Goal: Task Accomplishment & Management: Manage account settings

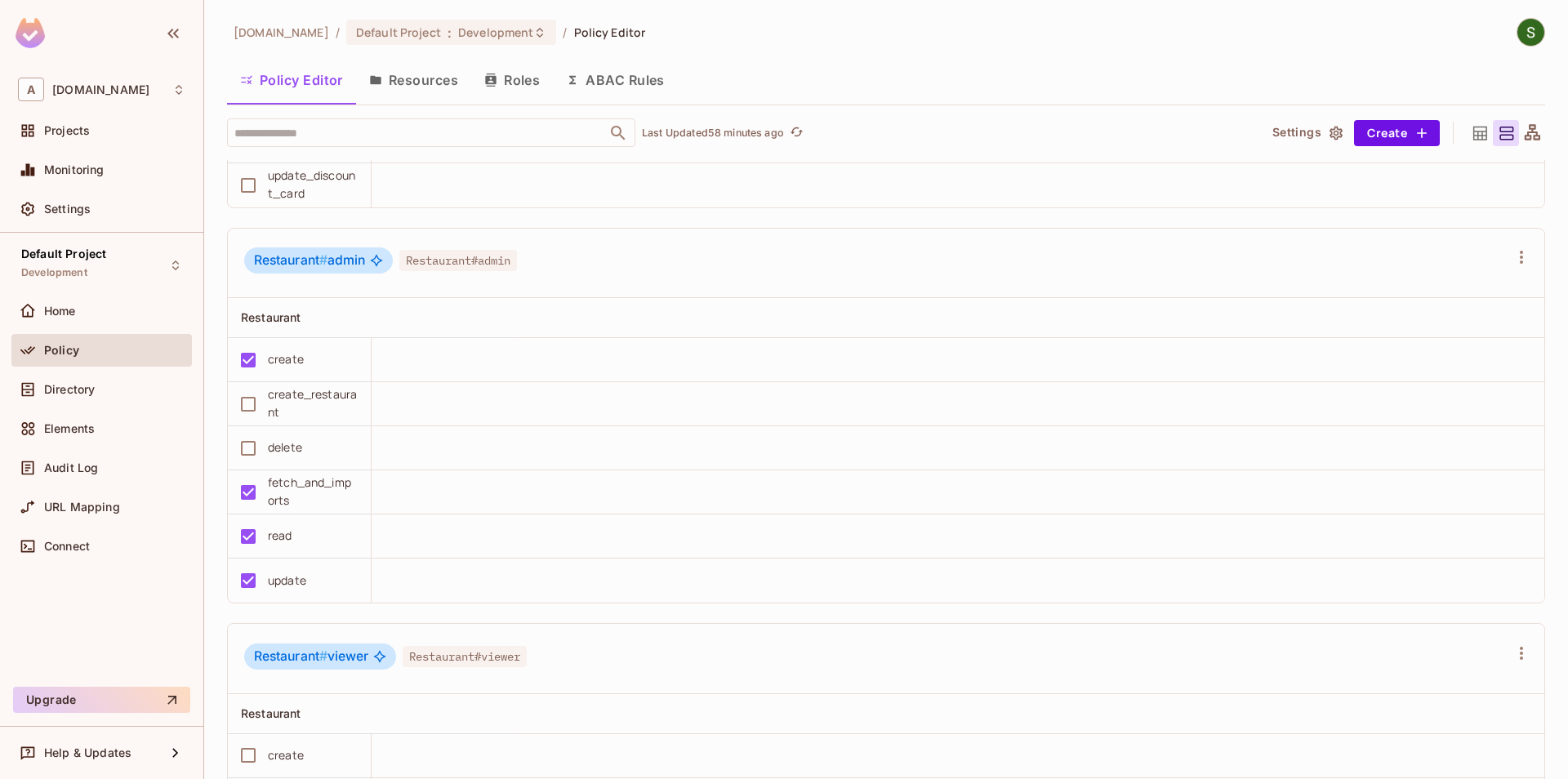
scroll to position [3053, 0]
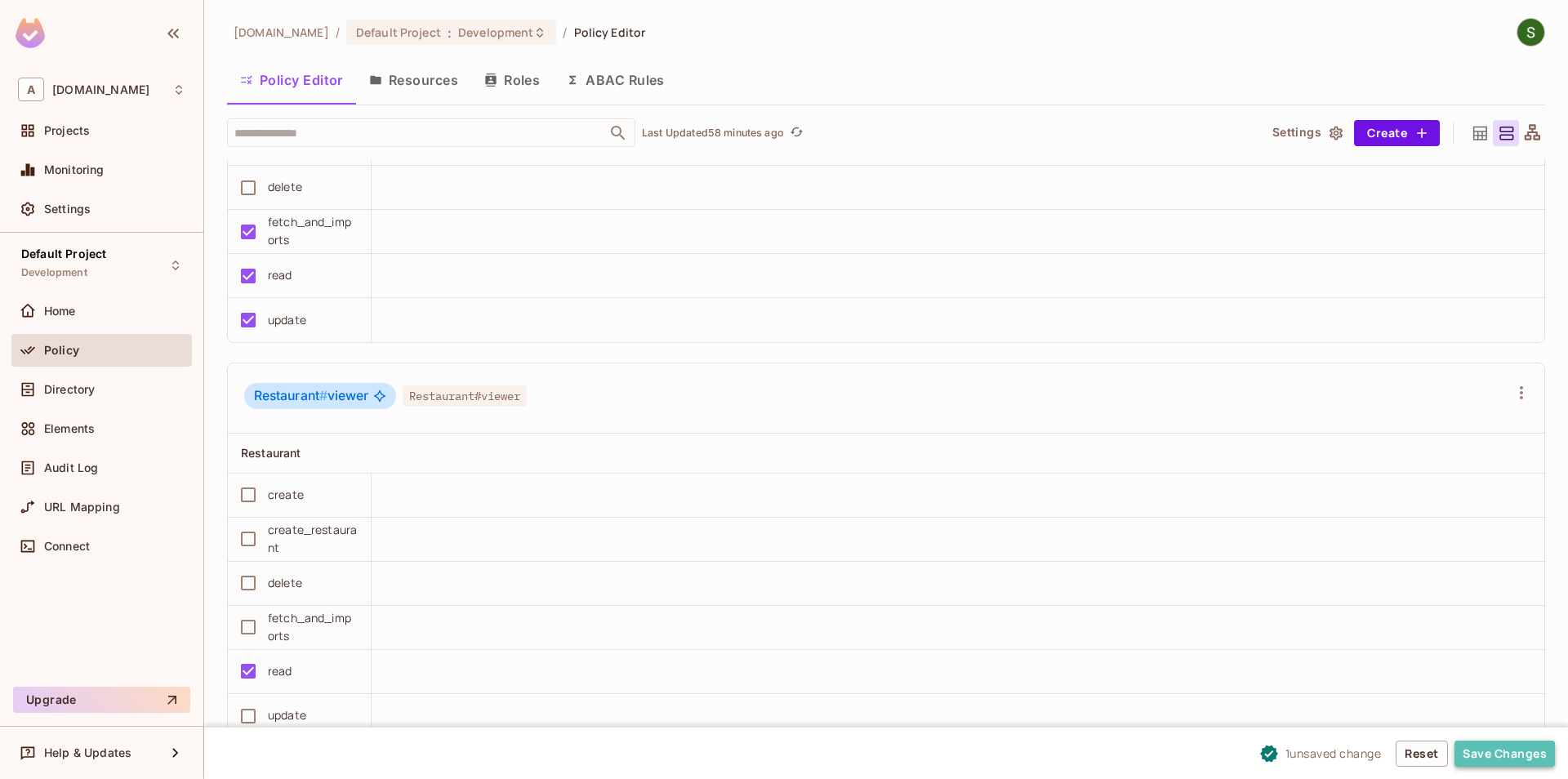
click at [1530, 753] on button "Save Changes" at bounding box center [1504, 753] width 100 height 26
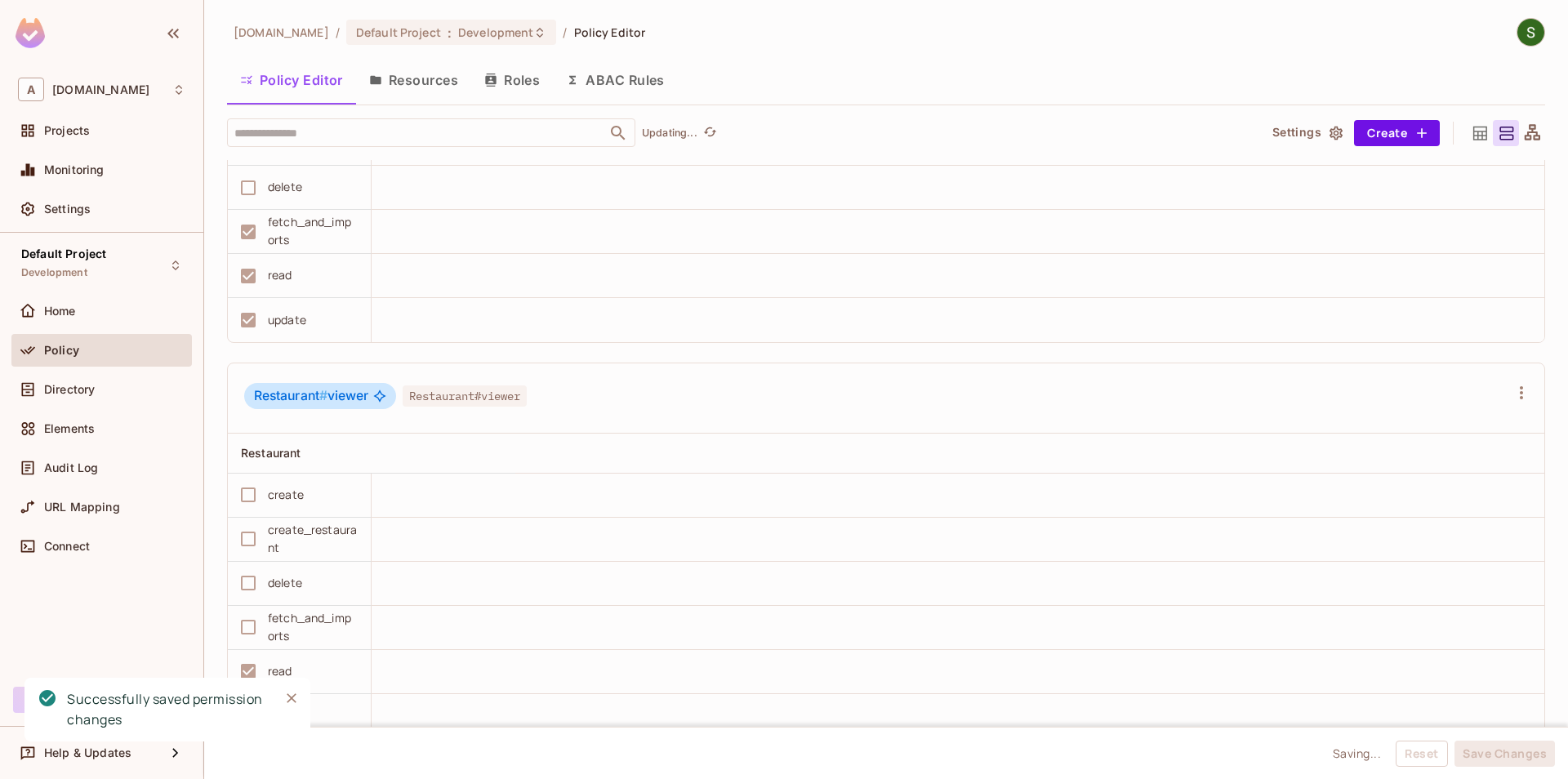
scroll to position [1, 0]
click at [291, 694] on icon "Close" at bounding box center [291, 698] width 16 height 16
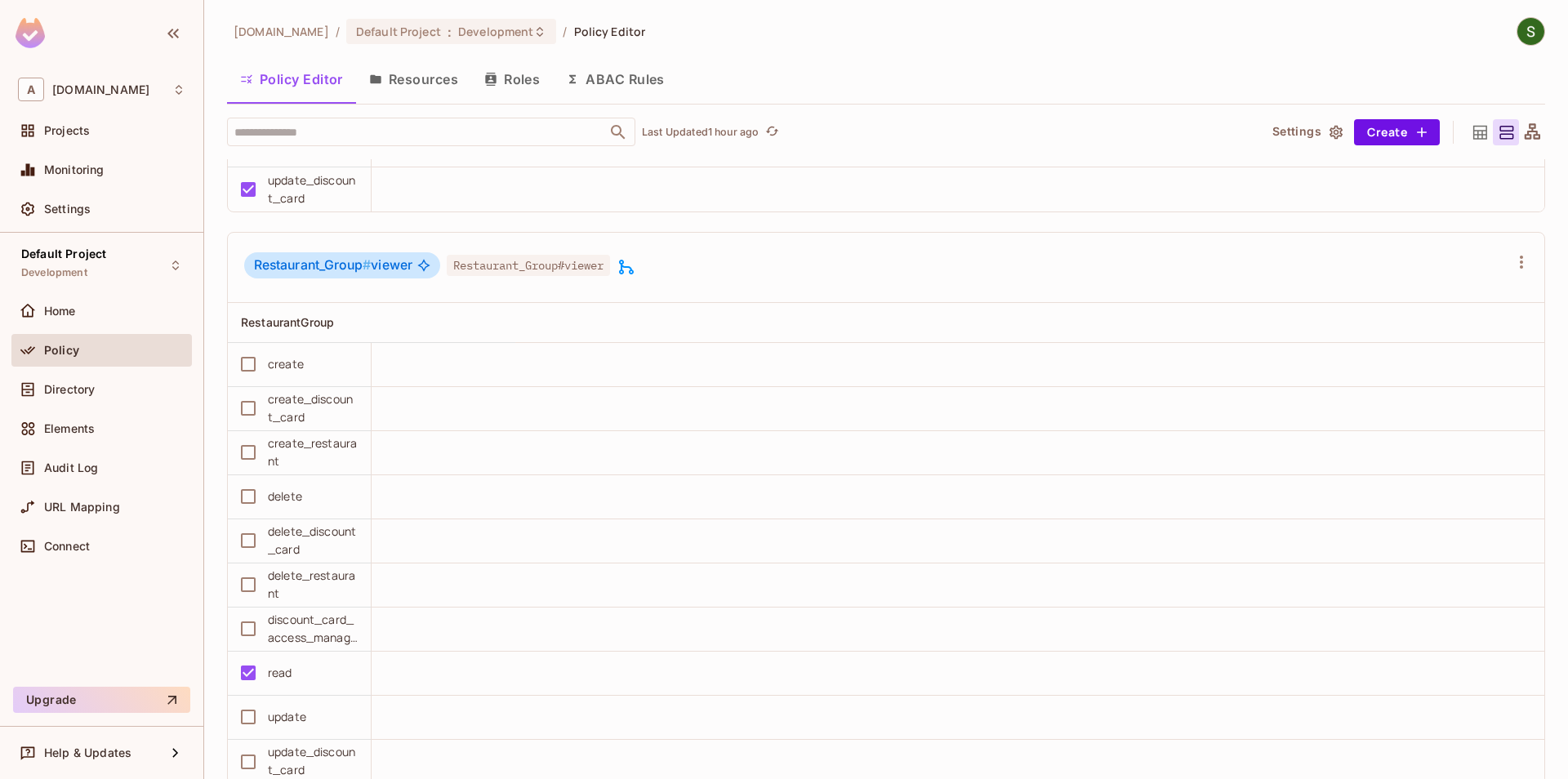
scroll to position [1843, 0]
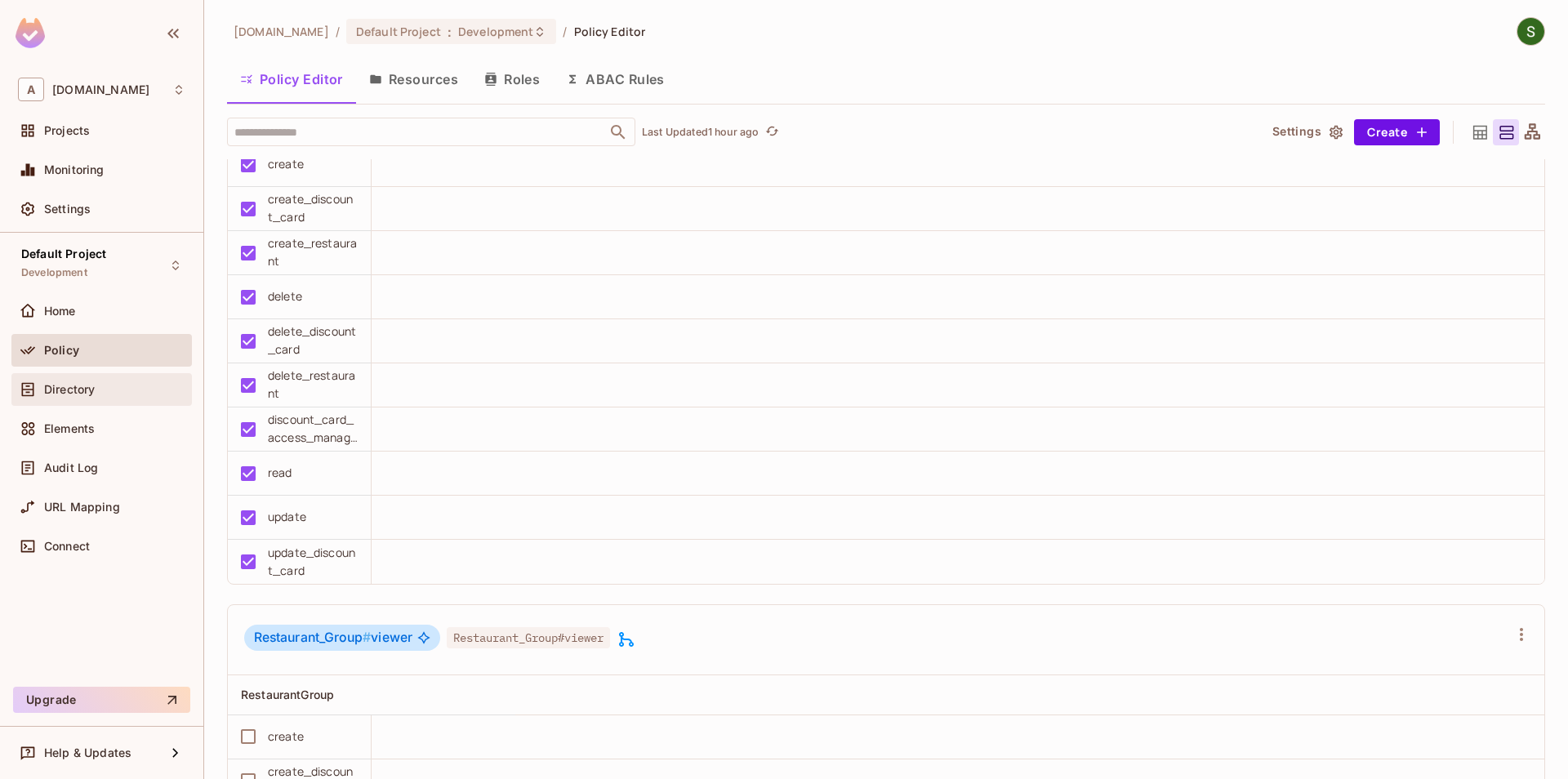
click at [148, 403] on div "Directory" at bounding box center [101, 390] width 181 height 33
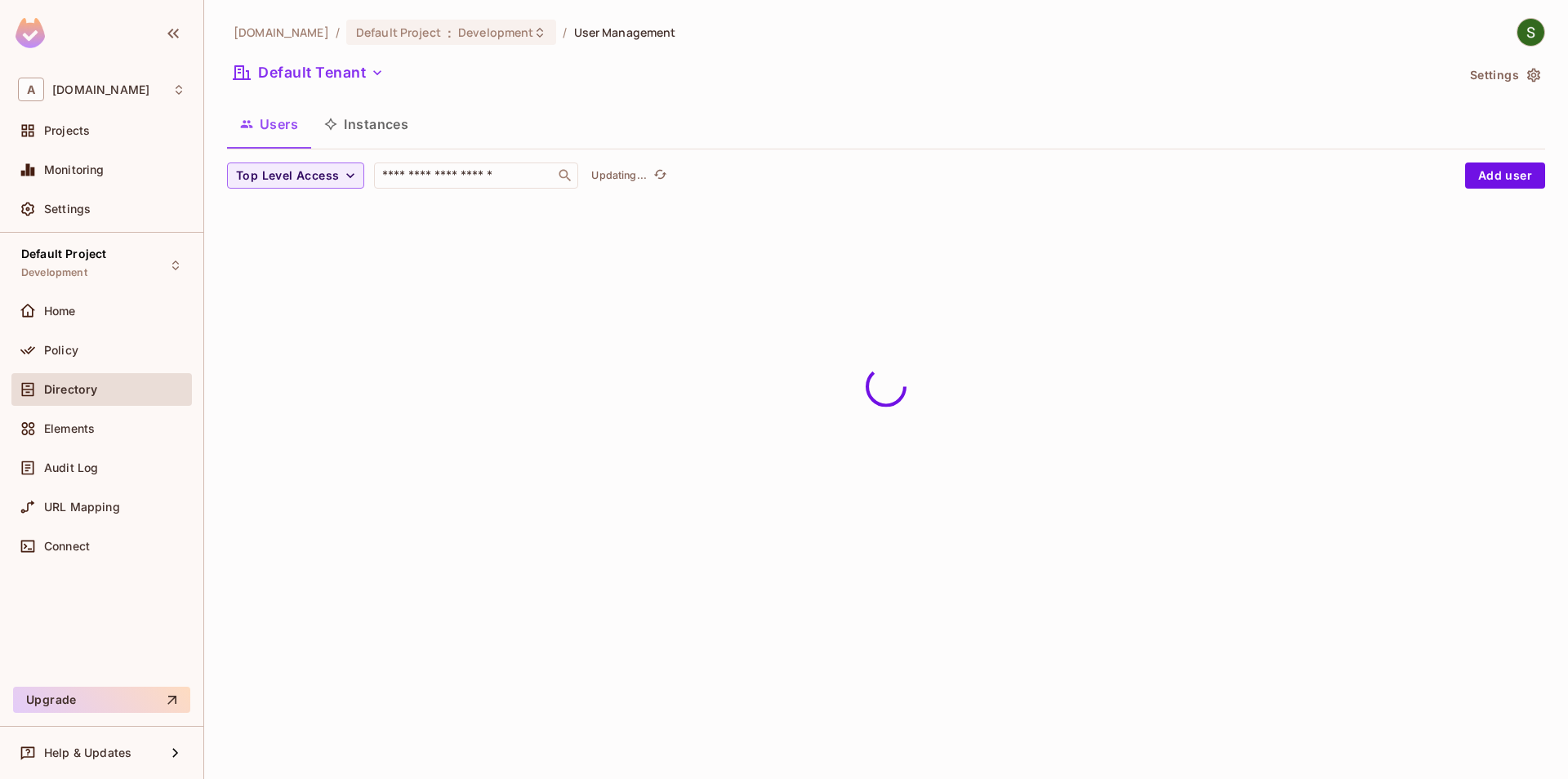
click at [356, 122] on button "Instances" at bounding box center [366, 124] width 111 height 41
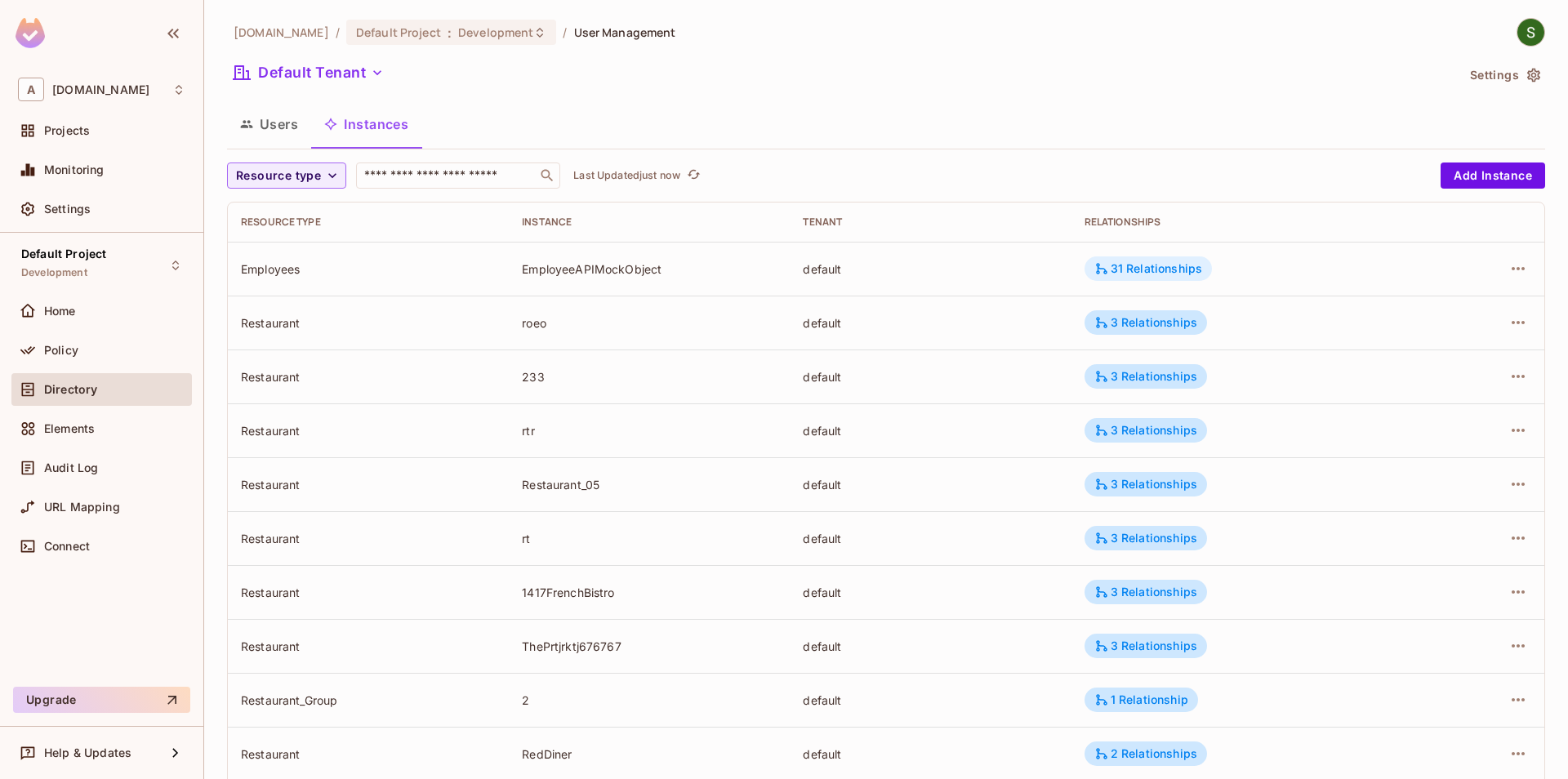
click at [1146, 269] on div "31 Relationships" at bounding box center [1148, 268] width 108 height 15
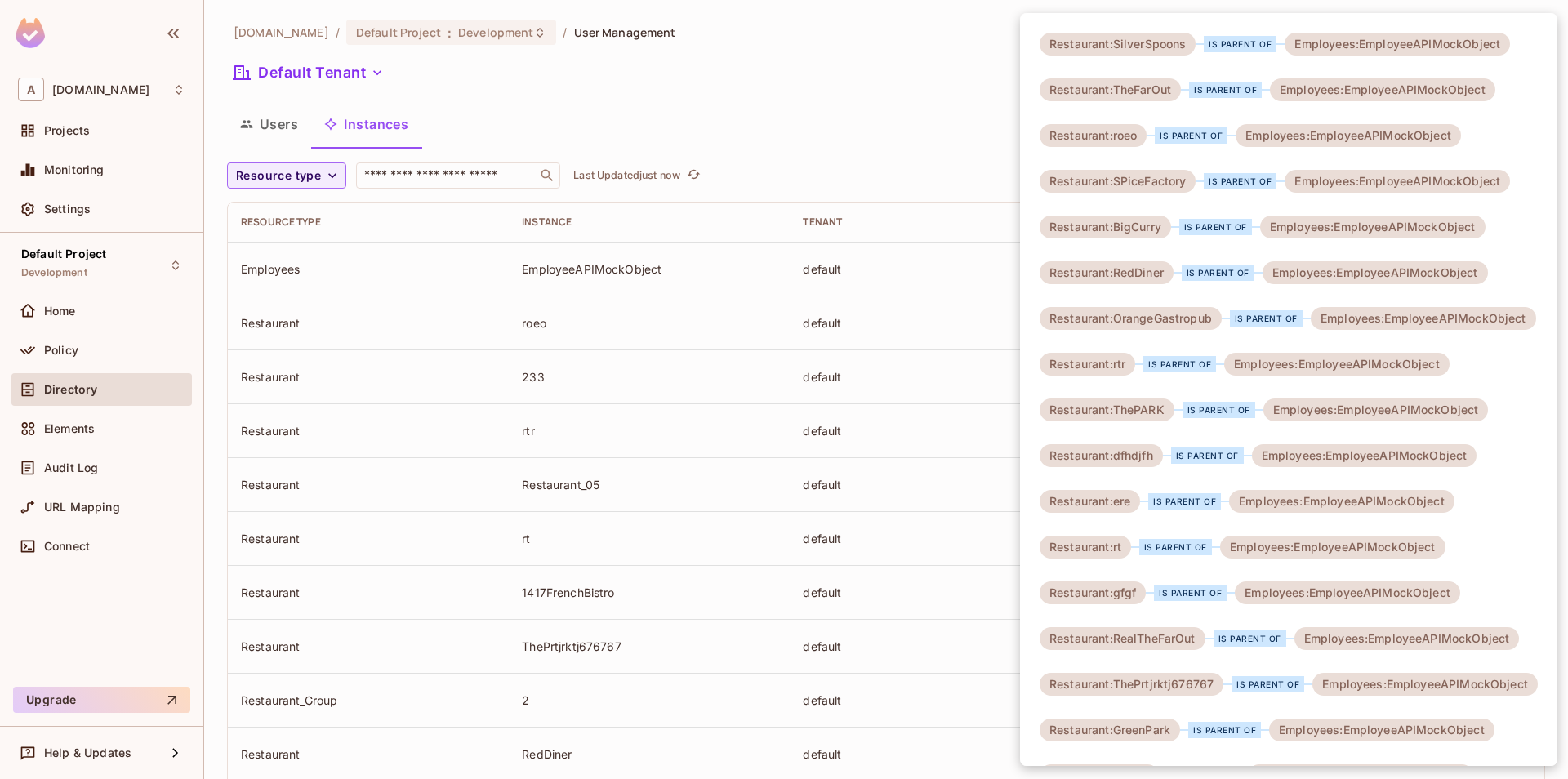
click at [996, 347] on div at bounding box center [784, 389] width 1568 height 779
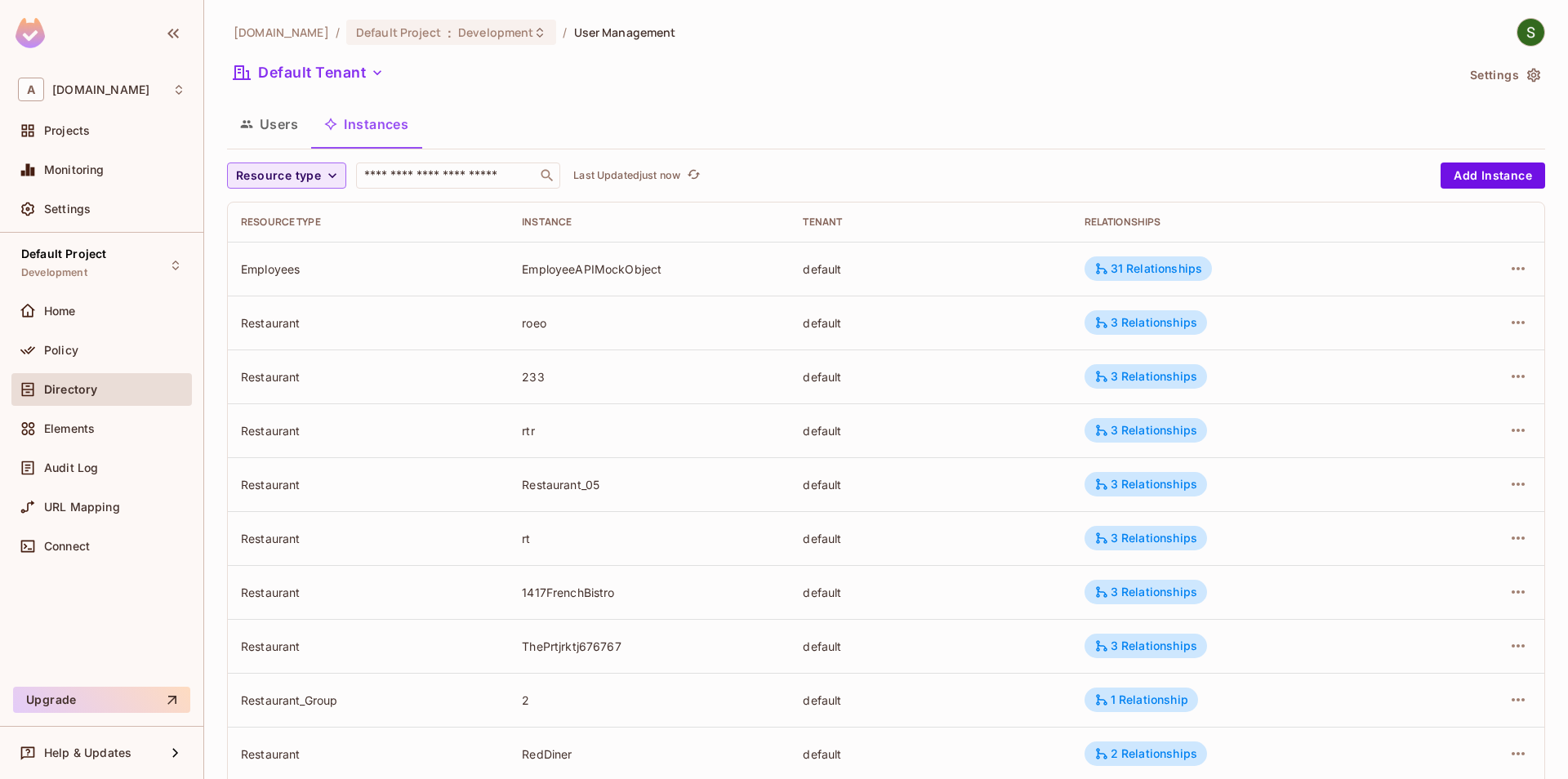
click at [321, 183] on button "Resource type" at bounding box center [286, 176] width 119 height 26
click at [298, 312] on span "Restaurant" at bounding box center [286, 318] width 93 height 15
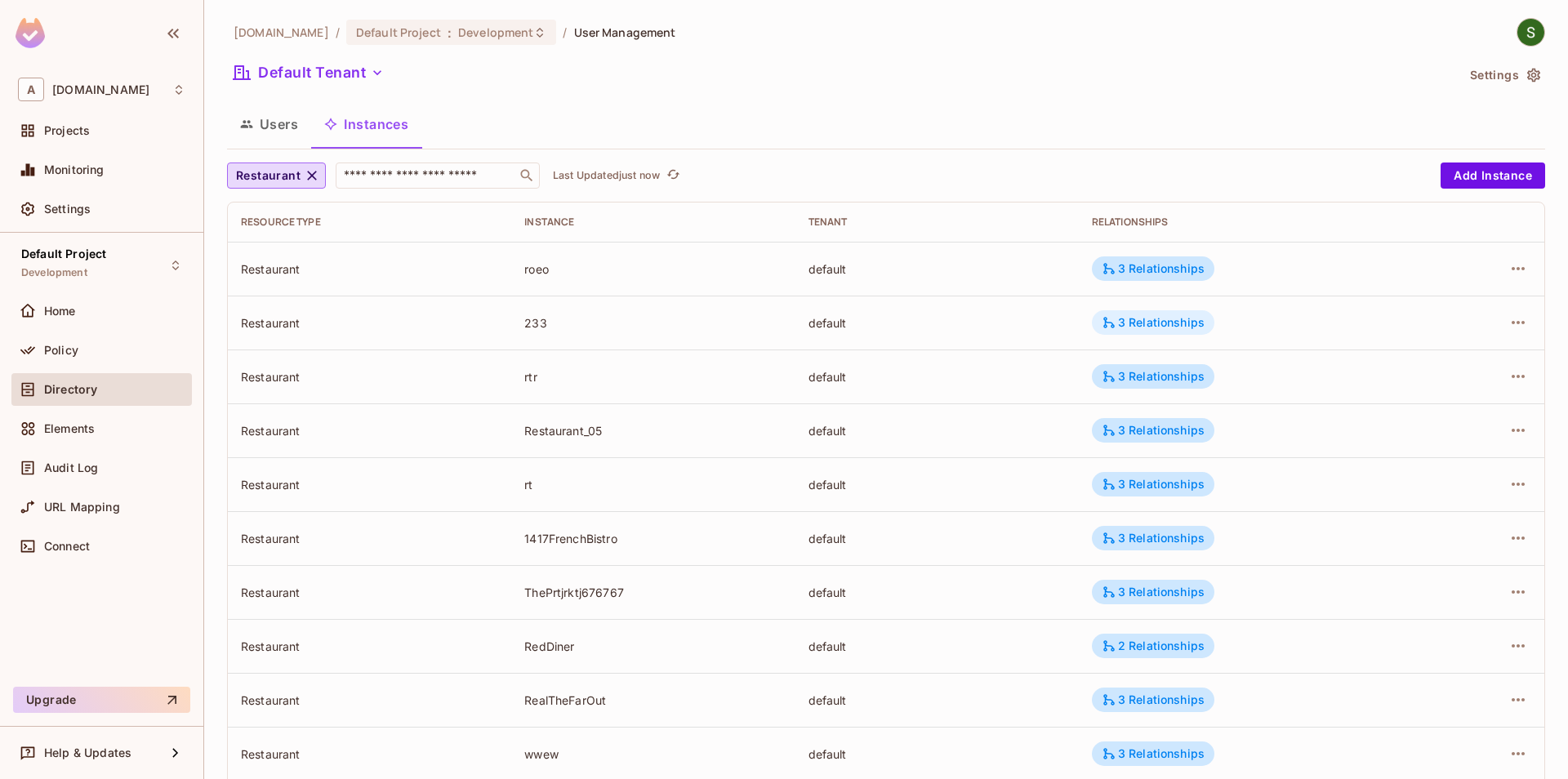
click at [1148, 322] on div "3 Relationships" at bounding box center [1153, 322] width 103 height 15
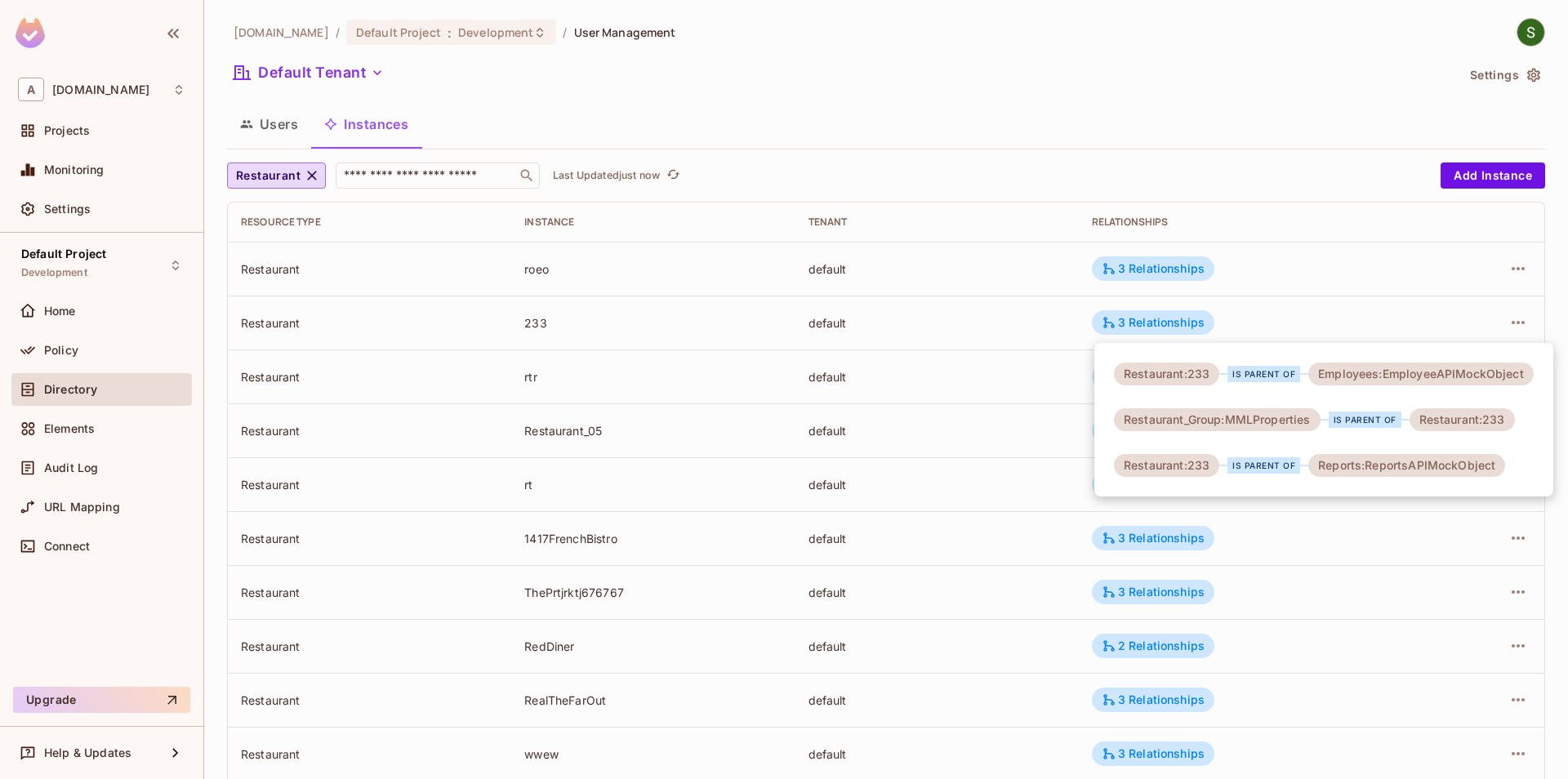
click at [967, 331] on div at bounding box center [784, 389] width 1568 height 779
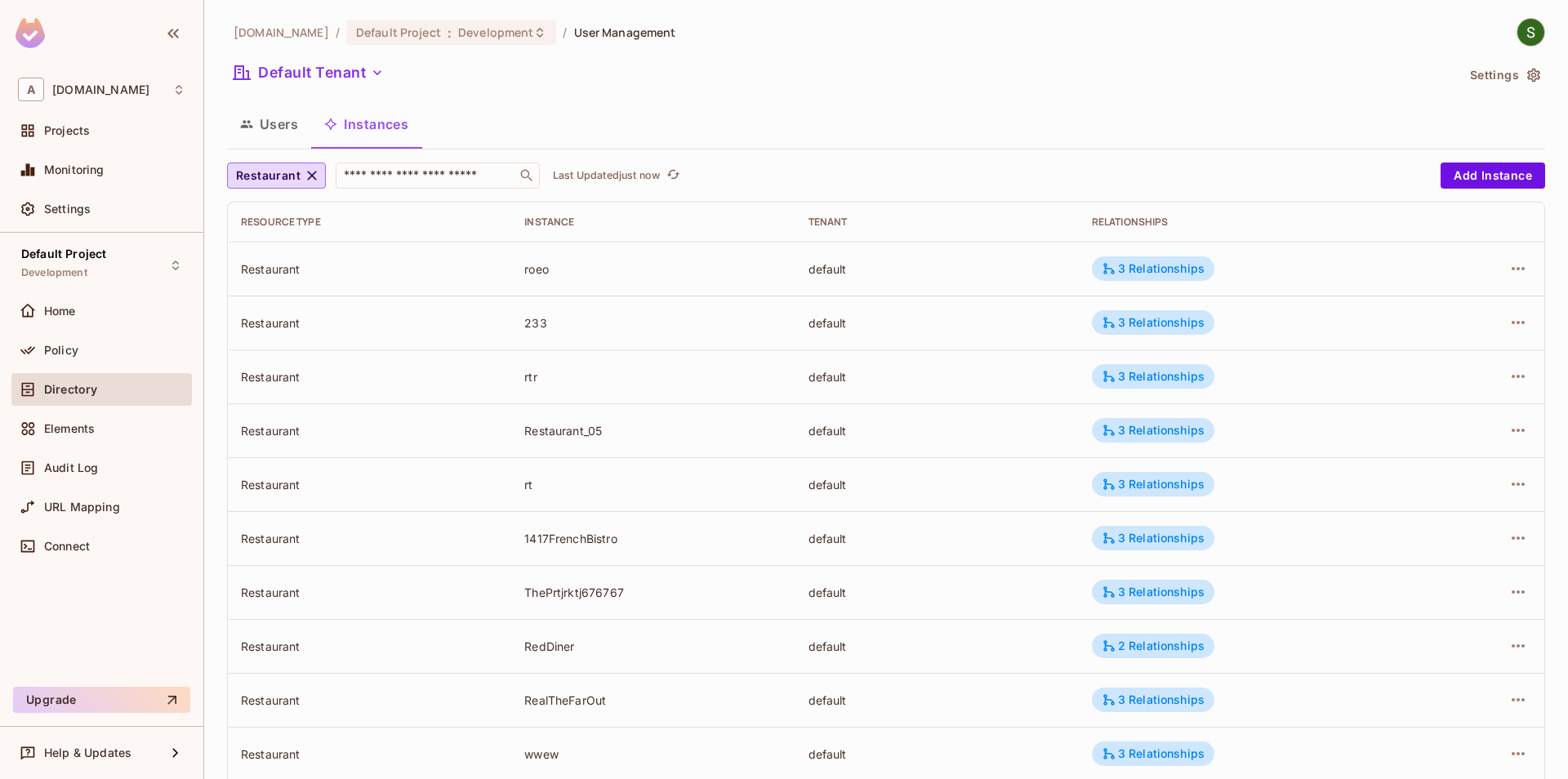
click at [279, 193] on div "Restaurant ​ Last Updated just now Add Instance Resource type Instance Tenant R…" at bounding box center [886, 634] width 1318 height 943
click at [279, 184] on span "Restaurant" at bounding box center [267, 176] width 64 height 21
click at [283, 249] on span "RestaurantGroup" at bounding box center [286, 248] width 93 height 15
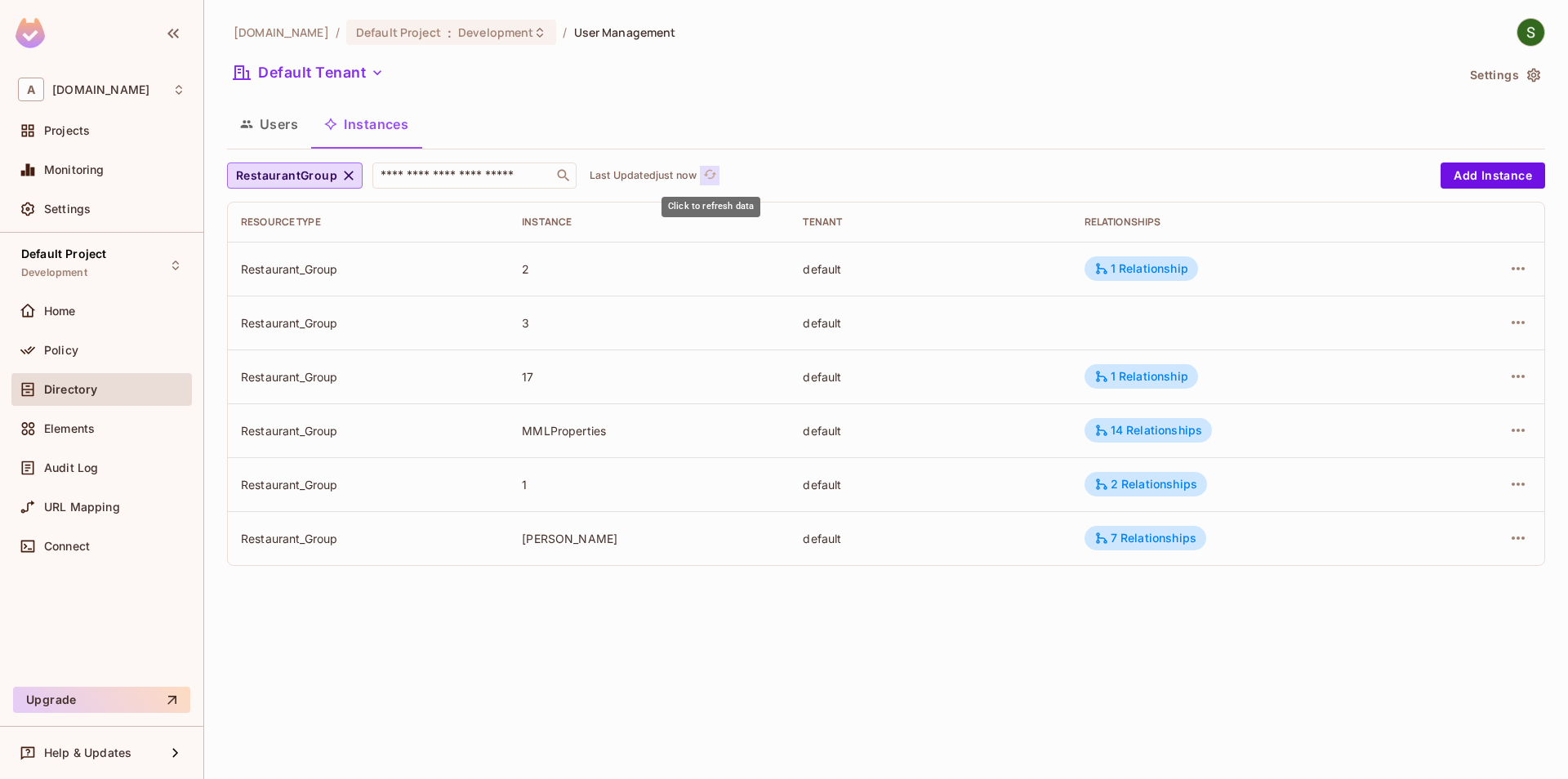
click at [714, 173] on icon "refresh" at bounding box center [710, 174] width 14 height 14
click at [1141, 277] on div "1 Relationship" at bounding box center [1141, 268] width 113 height 25
click at [1171, 208] on div at bounding box center [784, 389] width 1568 height 779
click at [1147, 372] on div "1 Relationship" at bounding box center [1141, 376] width 94 height 15
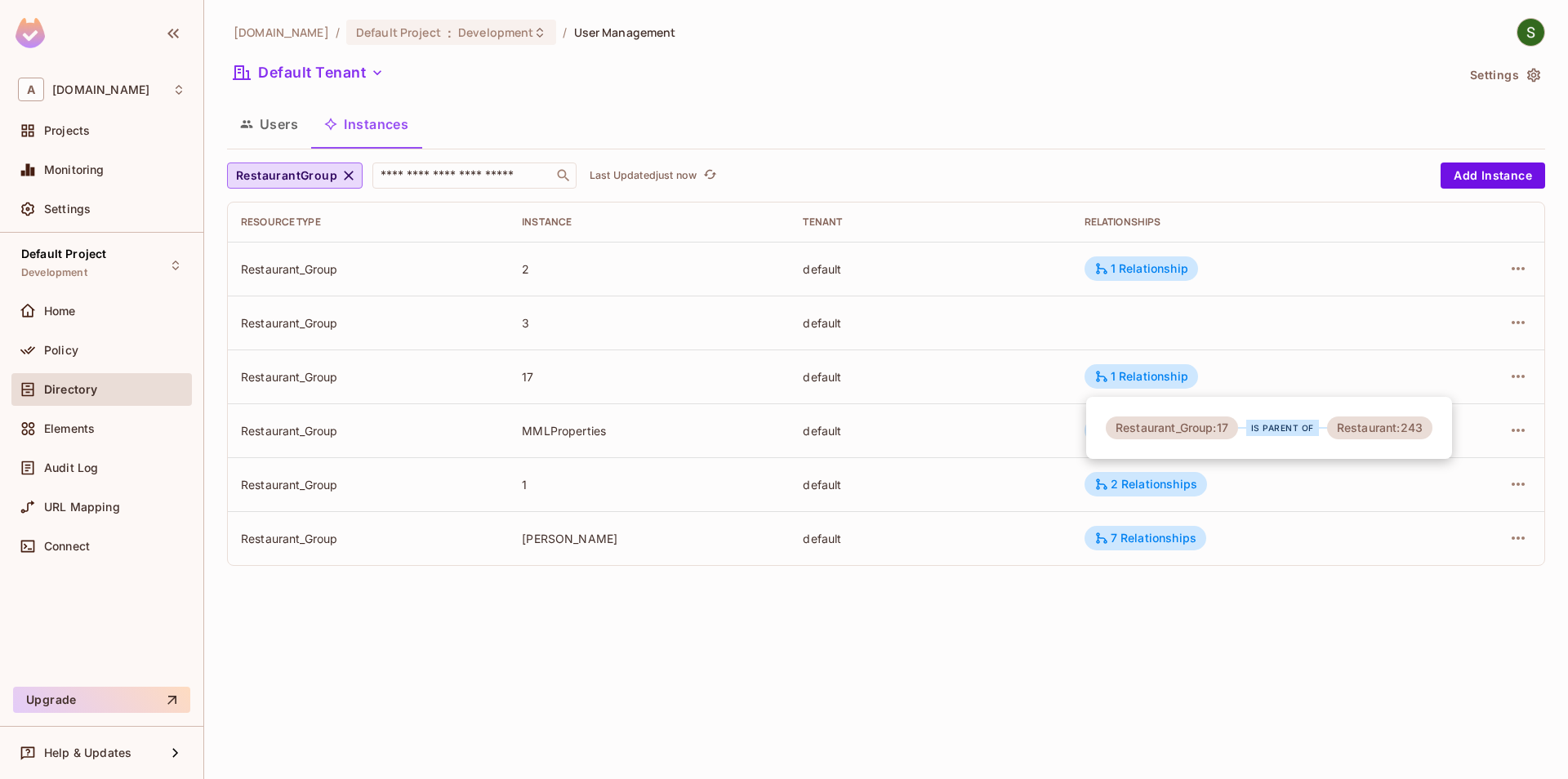
click at [1150, 351] on div at bounding box center [784, 389] width 1568 height 779
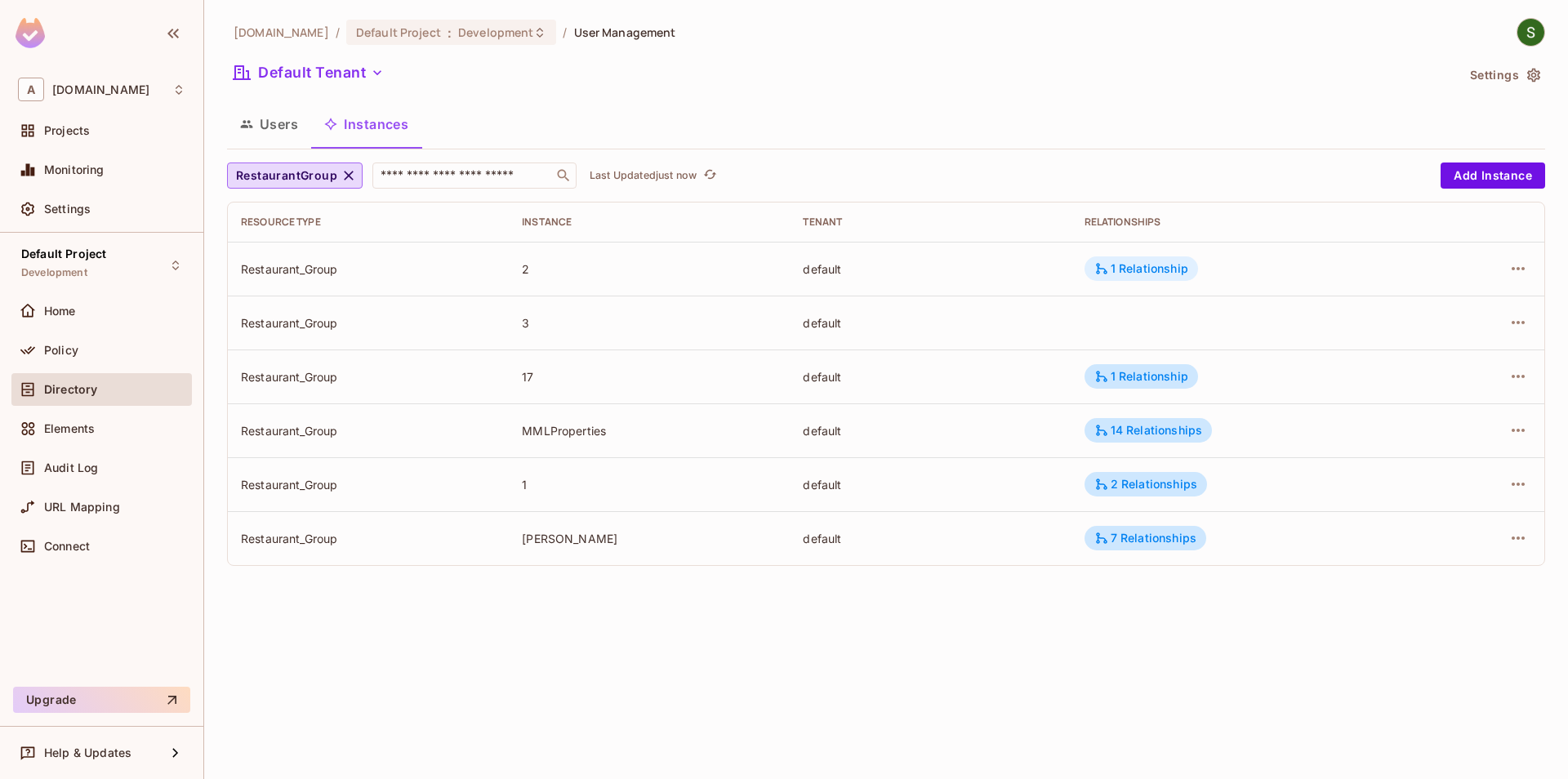
click at [1150, 269] on div "1 Relationship" at bounding box center [1141, 268] width 94 height 15
click at [1266, 255] on div at bounding box center [784, 389] width 1568 height 779
click at [1159, 372] on div "1 Relationship" at bounding box center [1141, 376] width 94 height 15
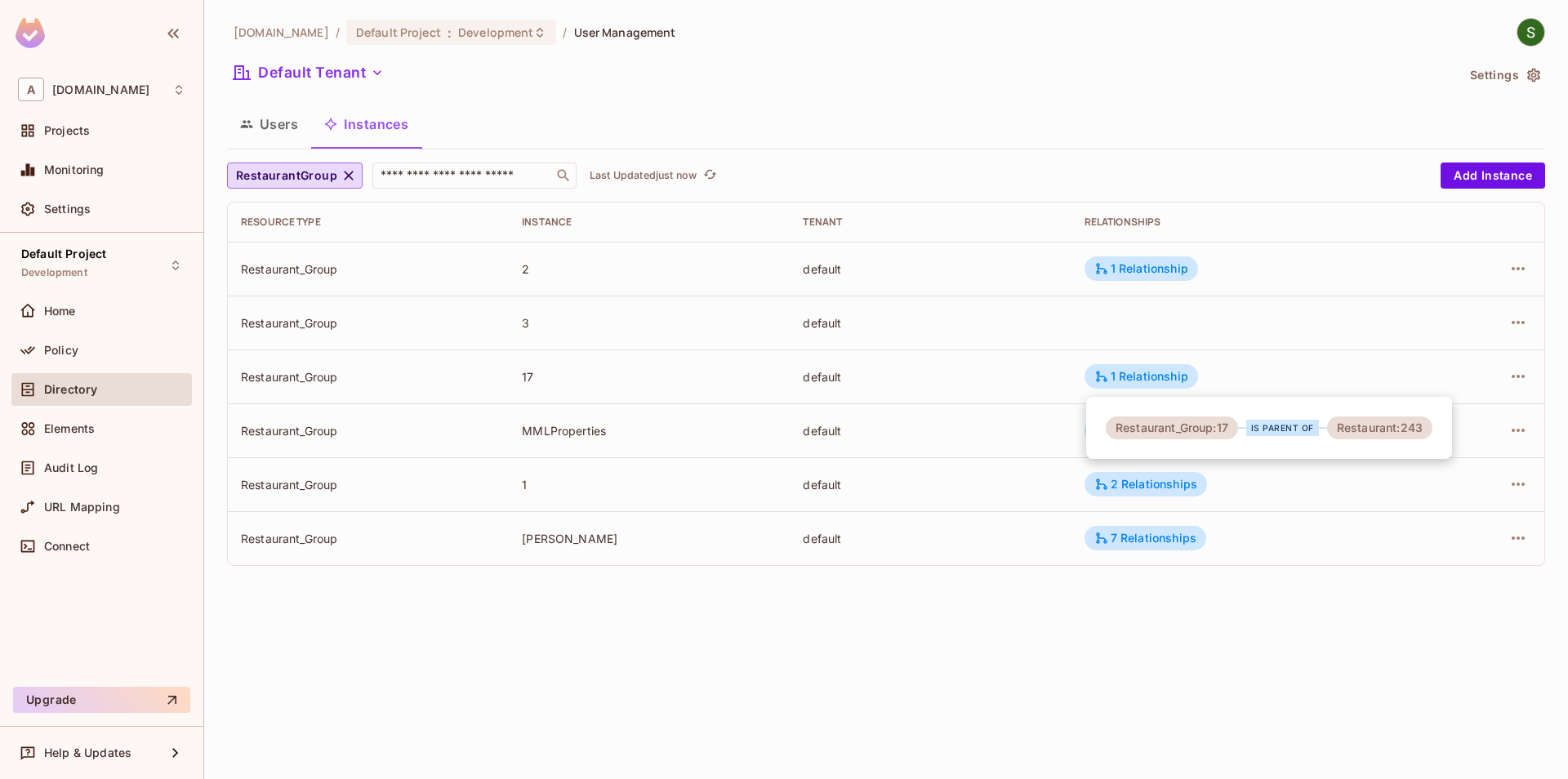
click at [1281, 297] on div at bounding box center [784, 389] width 1568 height 779
click at [1099, 250] on td "1 Relationship" at bounding box center [1248, 268] width 353 height 54
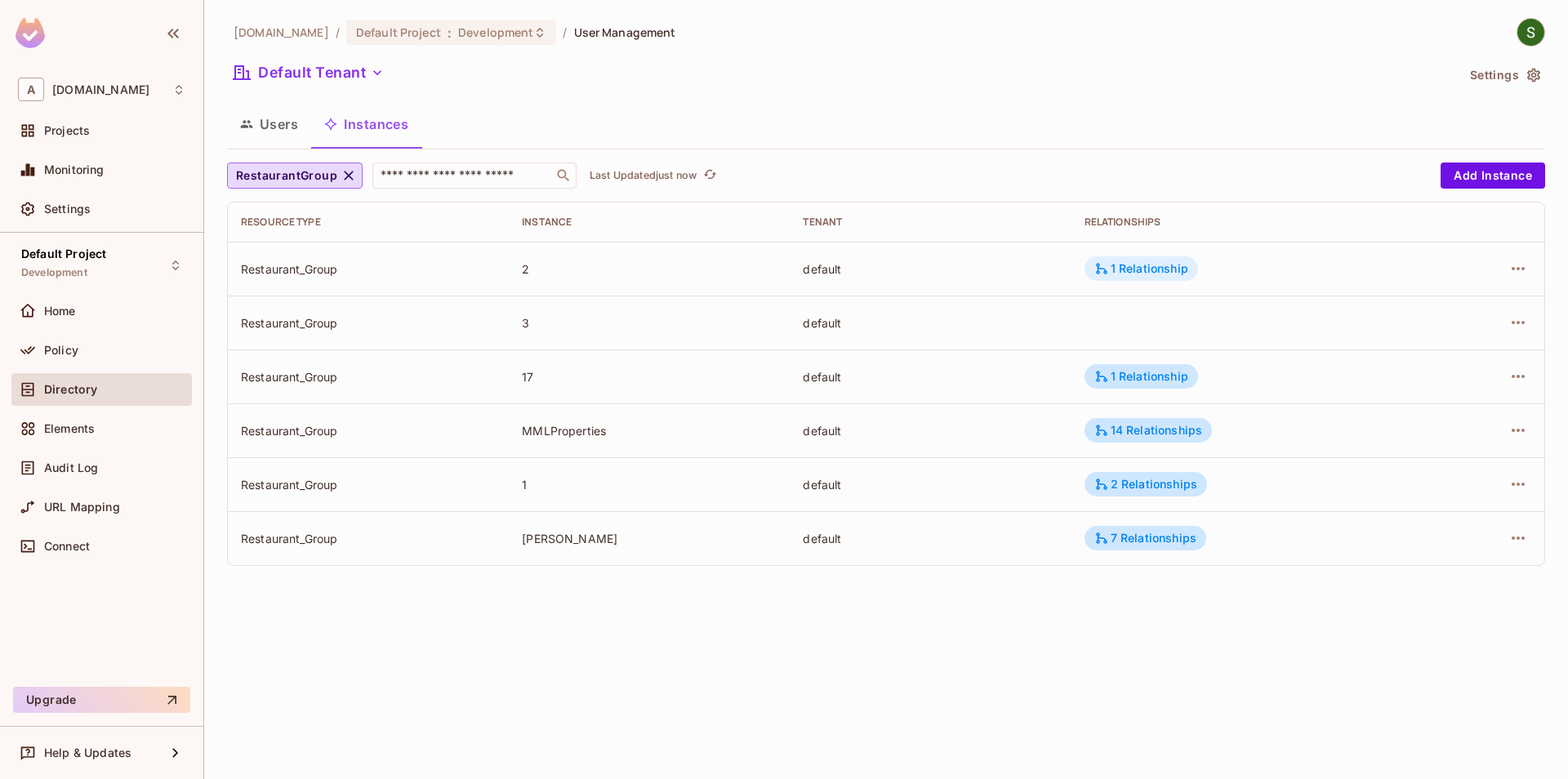
click at [1104, 260] on div "1 Relationship" at bounding box center [1141, 268] width 113 height 25
click at [1305, 265] on div at bounding box center [784, 389] width 1568 height 779
click at [1179, 389] on div "1 Relationship" at bounding box center [1141, 376] width 113 height 25
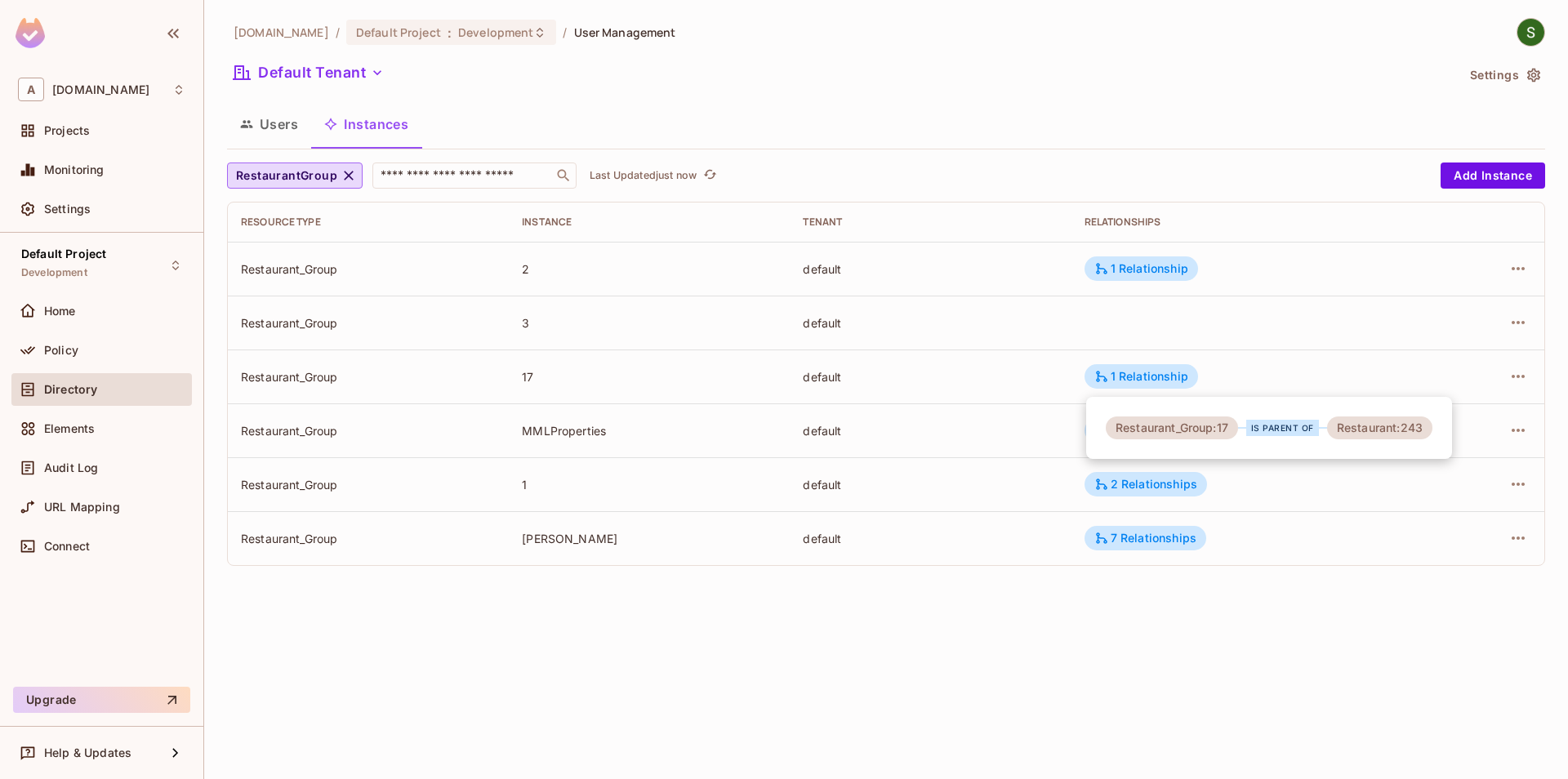
click at [1250, 340] on div at bounding box center [784, 389] width 1568 height 779
click at [1191, 495] on div "2 Relationships" at bounding box center [1146, 484] width 123 height 25
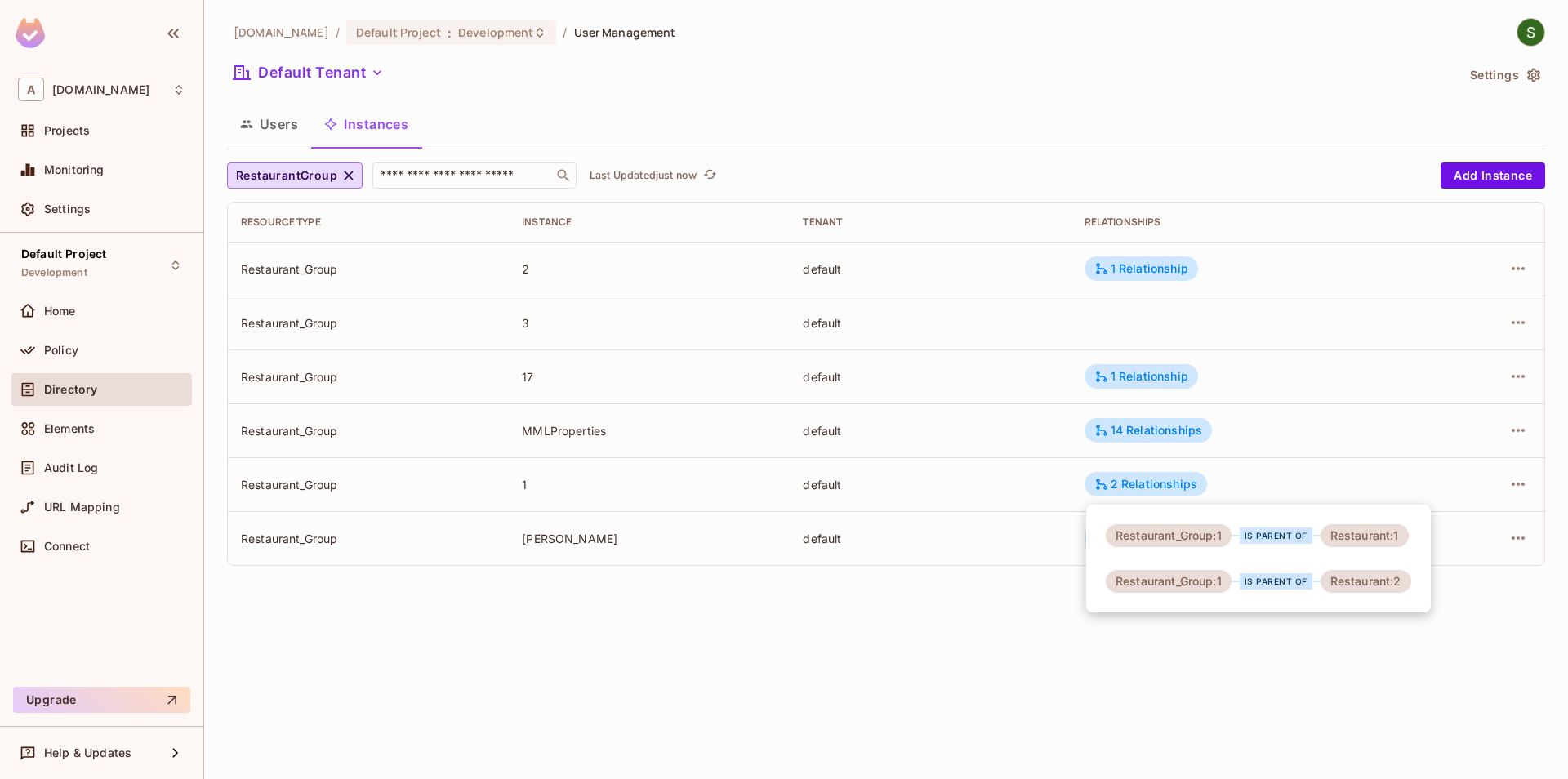
click at [1265, 383] on div at bounding box center [784, 389] width 1568 height 779
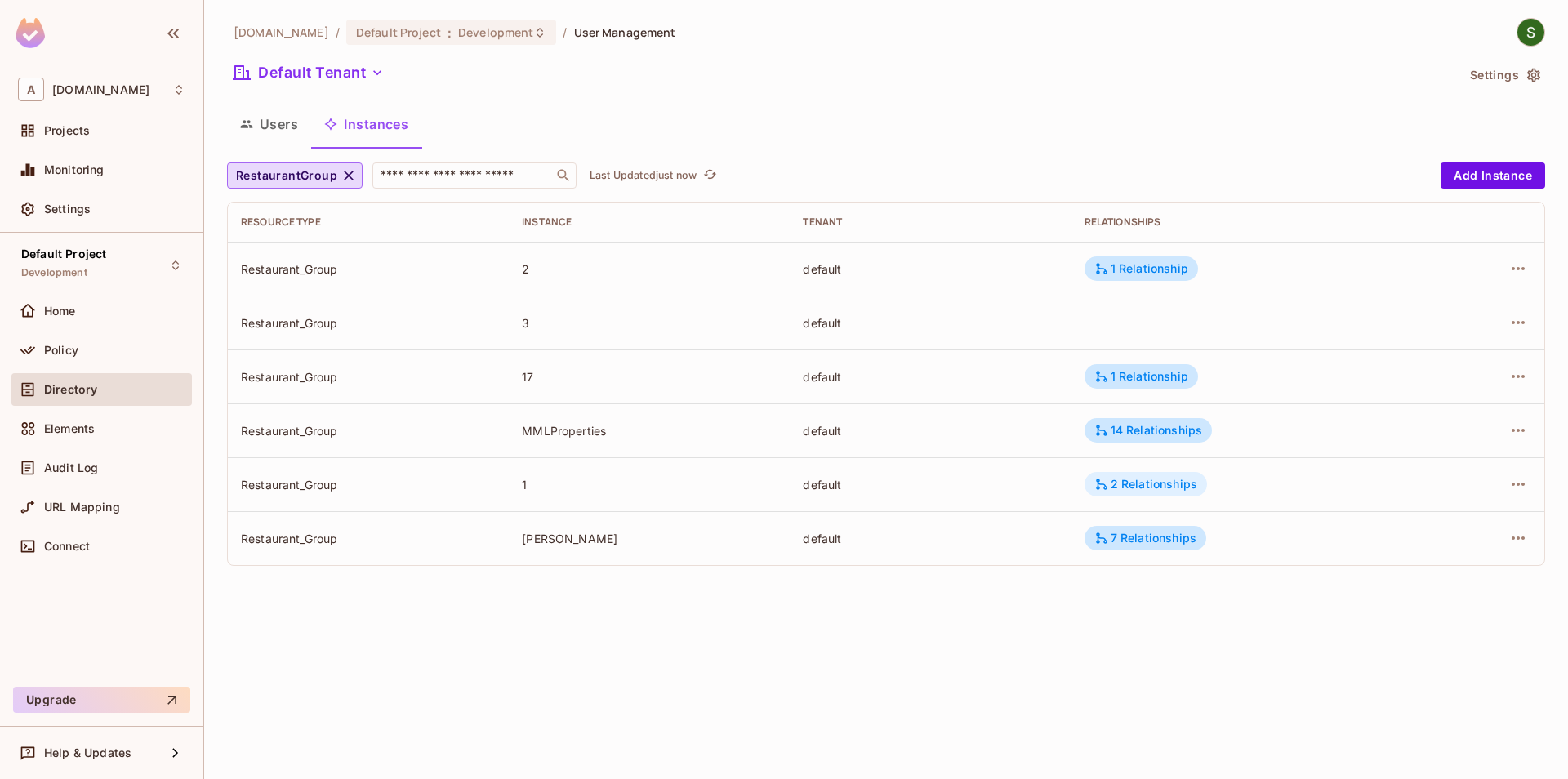
click at [1176, 491] on div "2 Relationships" at bounding box center [1146, 484] width 103 height 15
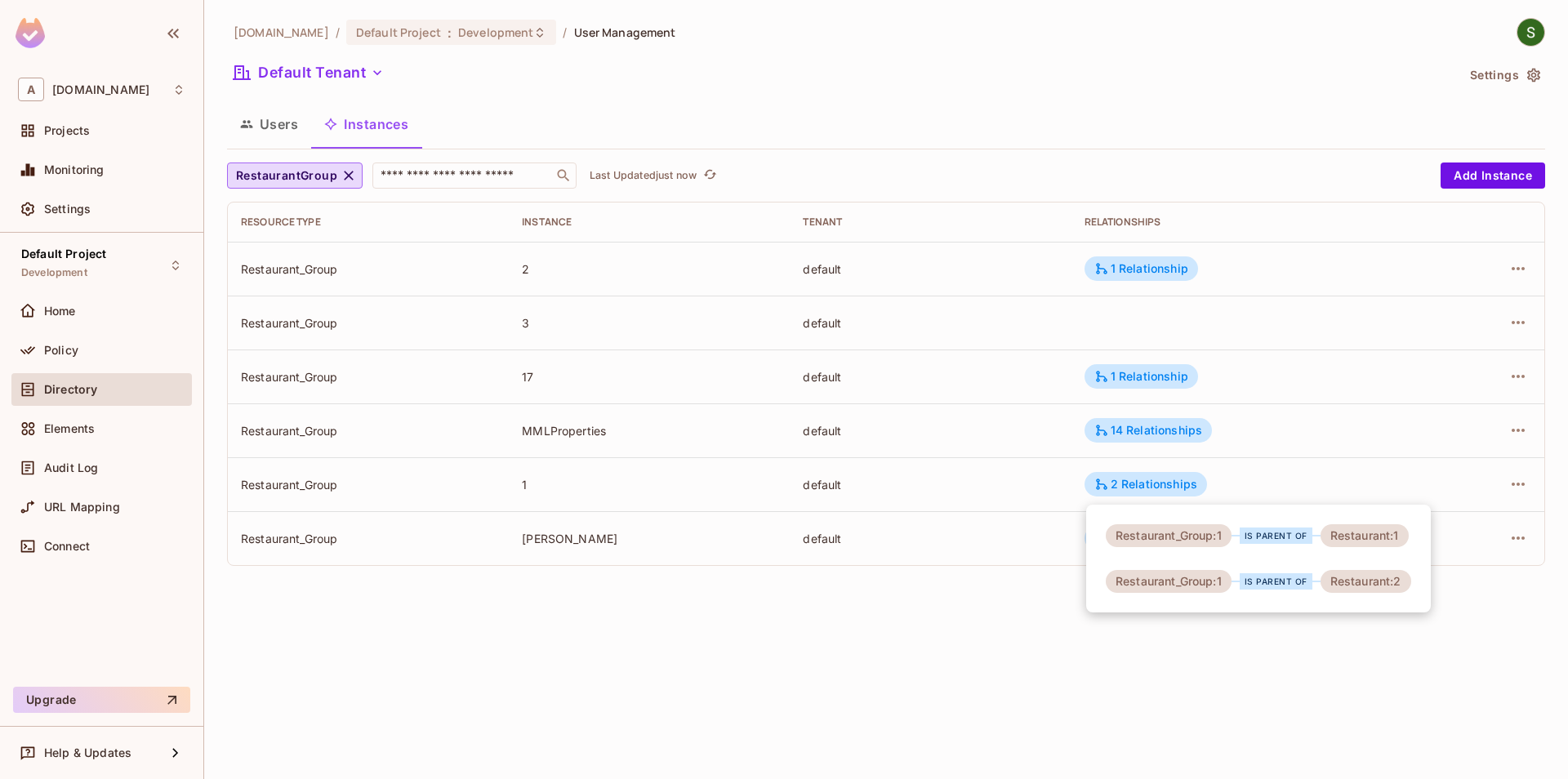
click at [1295, 452] on div at bounding box center [784, 389] width 1568 height 779
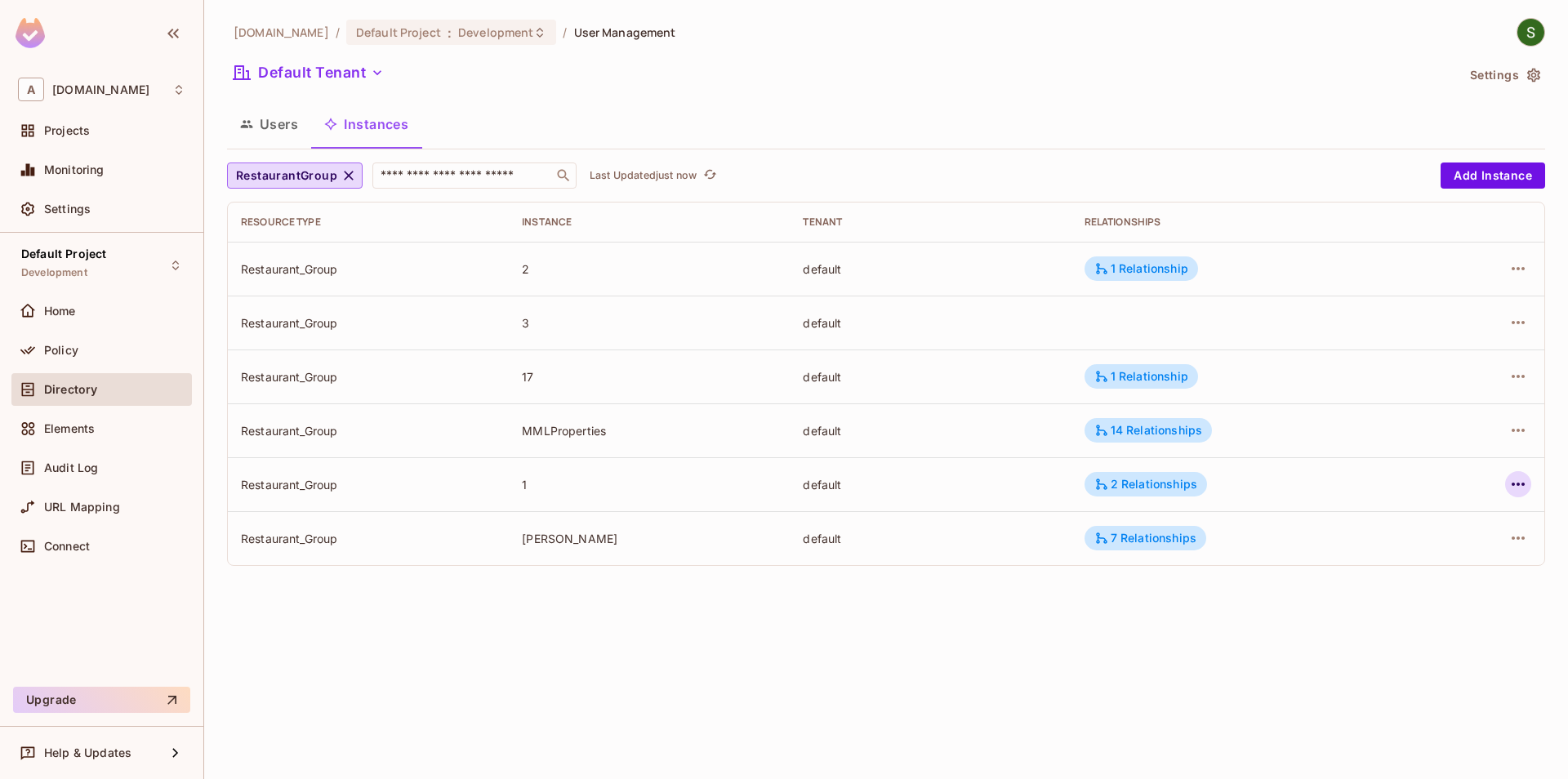
click at [1521, 484] on icon "button" at bounding box center [1517, 484] width 13 height 3
click at [1357, 560] on span "Edit Attributes" at bounding box center [1398, 558] width 91 height 26
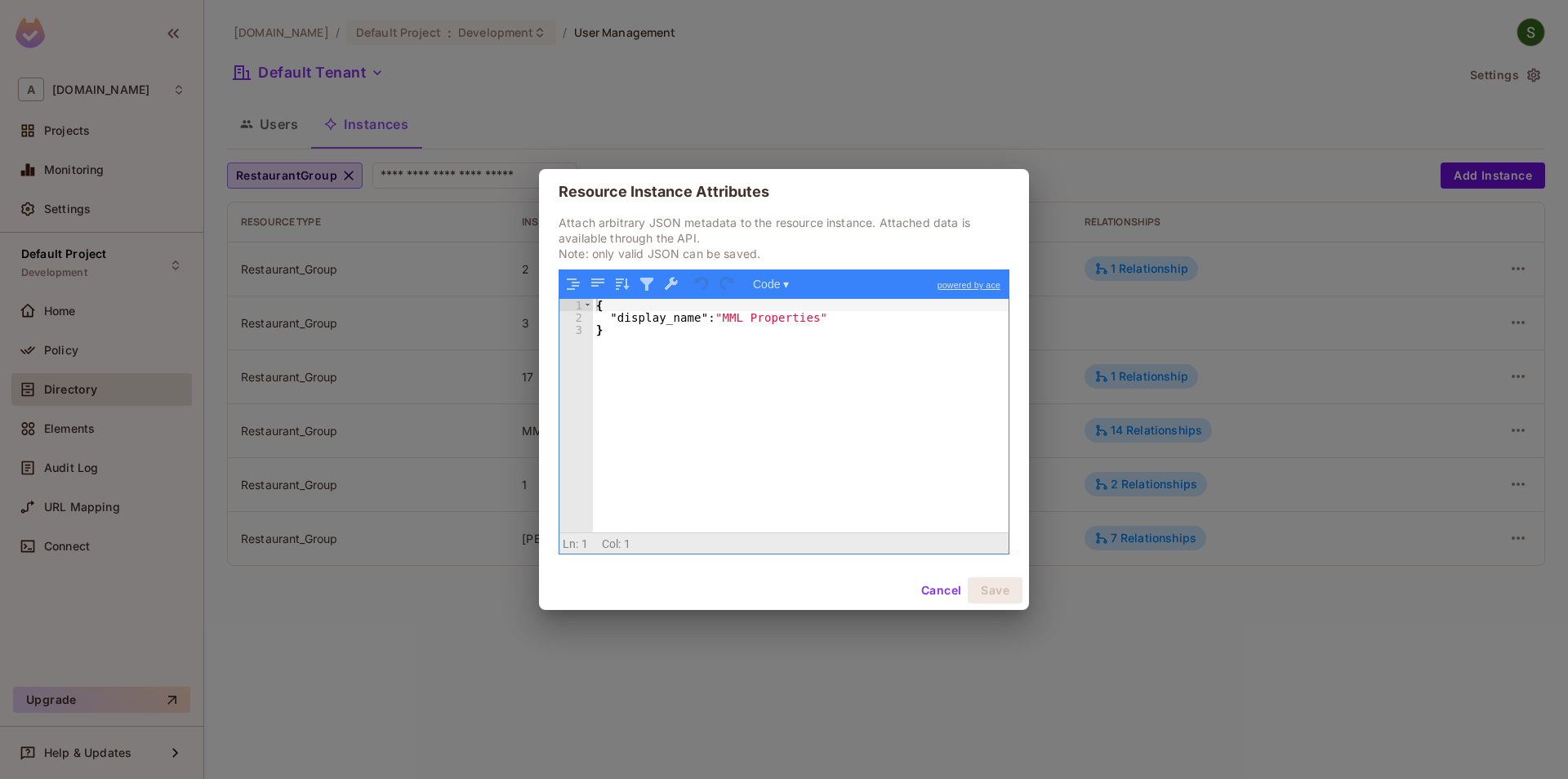
click at [955, 599] on button "Cancel" at bounding box center [941, 590] width 53 height 26
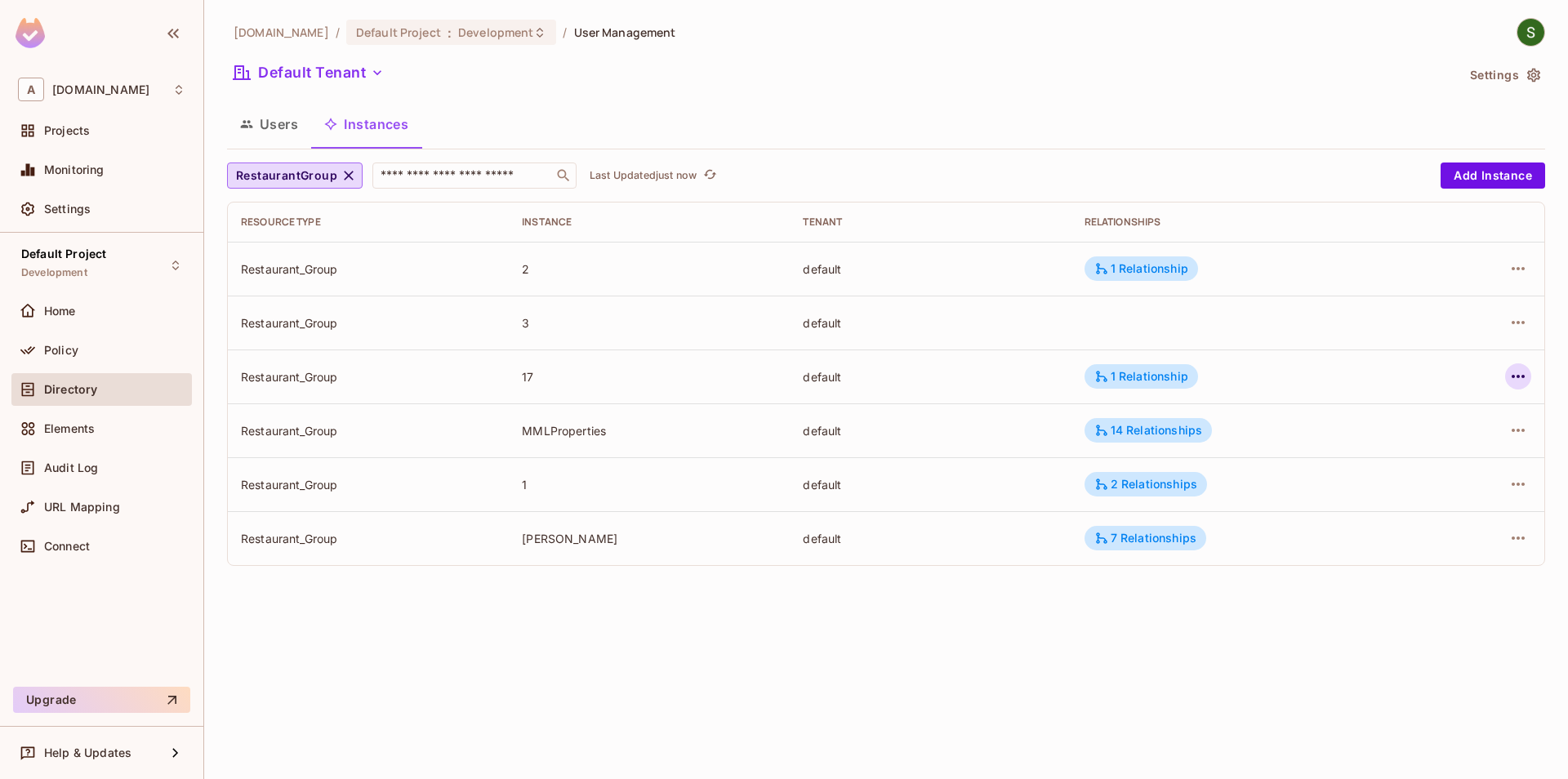
click at [1519, 372] on icon "button" at bounding box center [1517, 376] width 20 height 20
click at [1391, 451] on div "Edit Attributes" at bounding box center [1398, 450] width 81 height 16
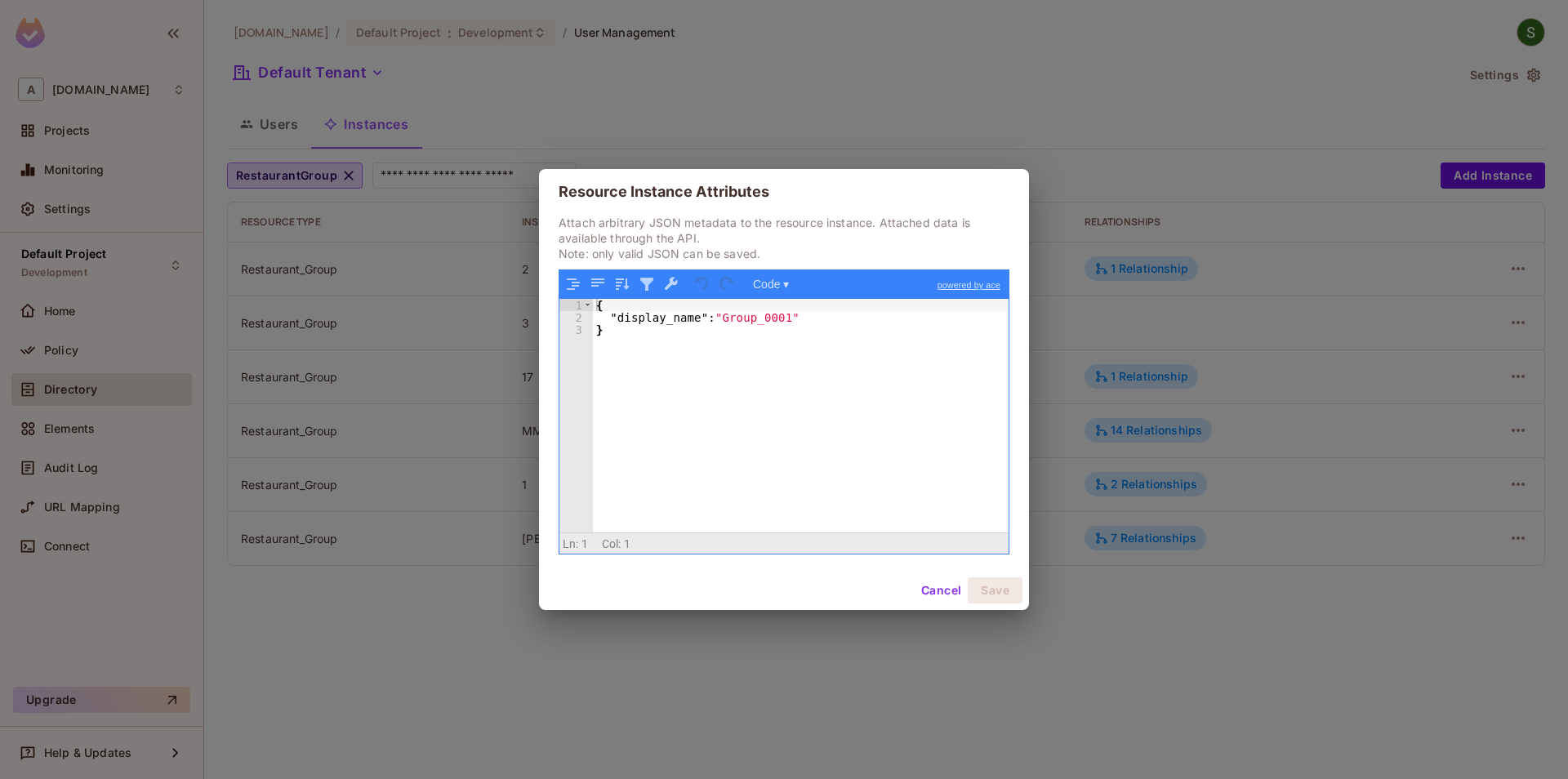
click at [917, 591] on button "Cancel" at bounding box center [941, 590] width 53 height 26
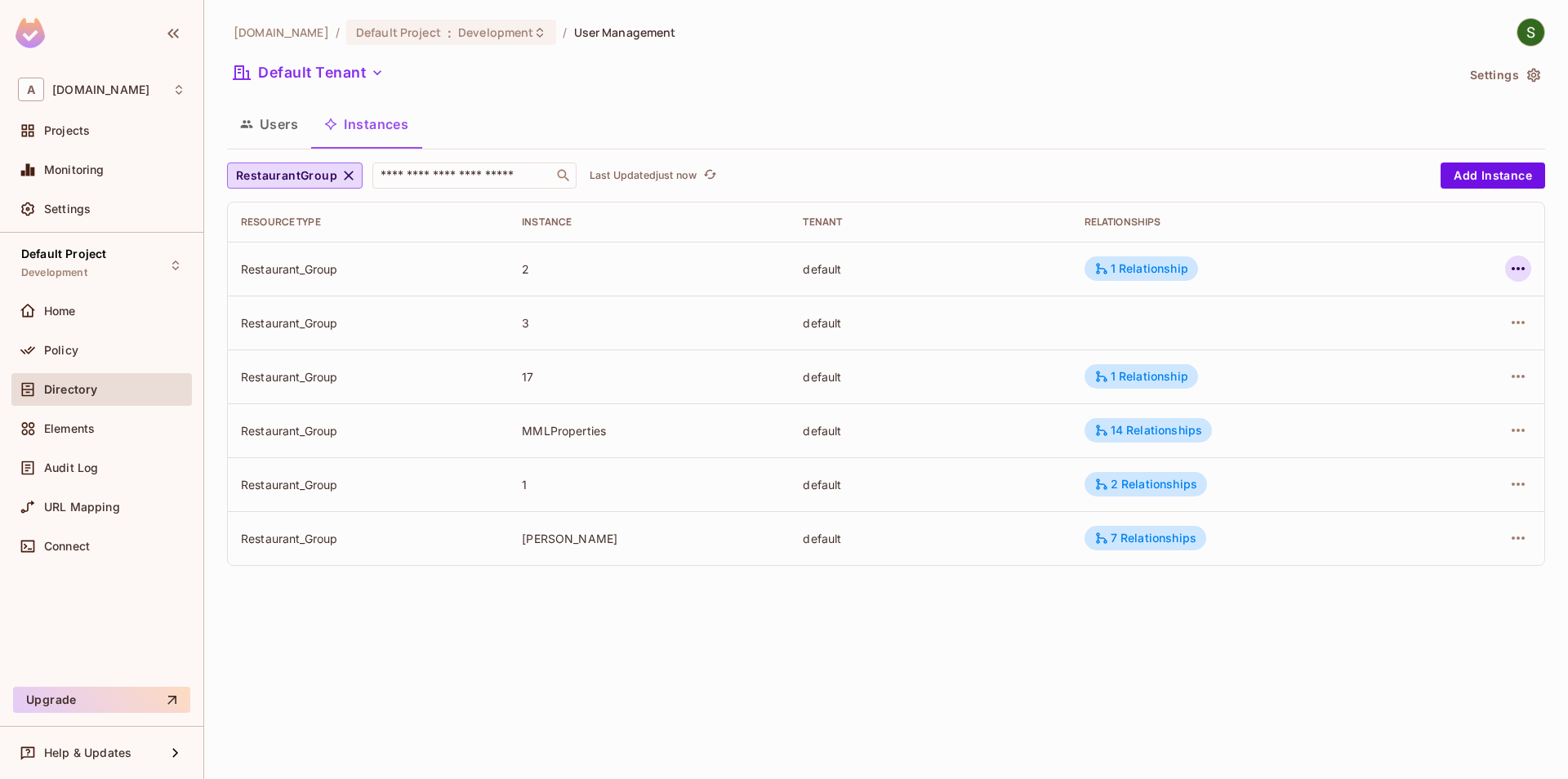
click at [1519, 266] on icon "button" at bounding box center [1517, 268] width 20 height 20
click at [1377, 352] on span "Edit Attributes" at bounding box center [1398, 342] width 91 height 26
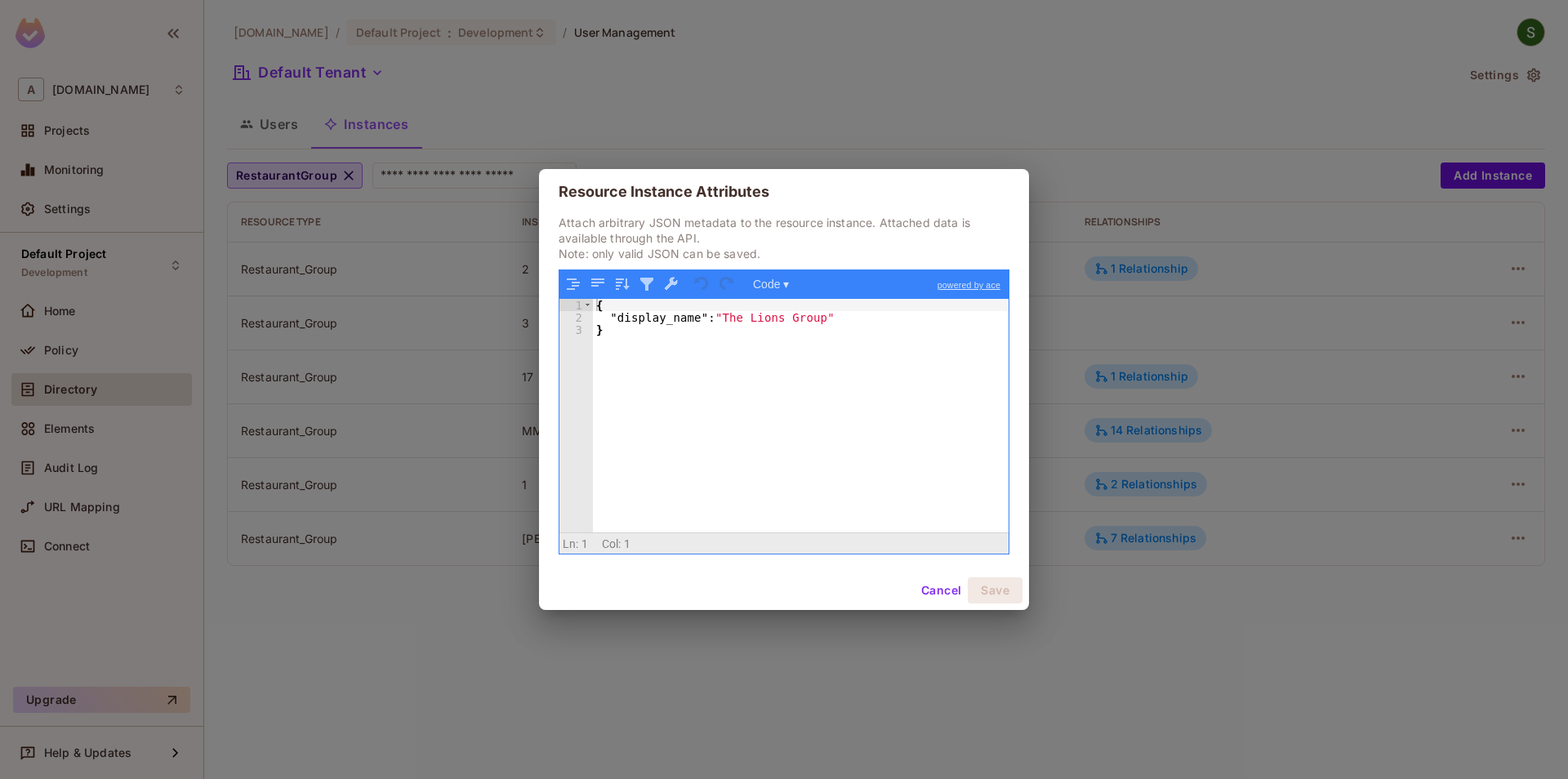
click at [929, 585] on button "Cancel" at bounding box center [941, 590] width 53 height 26
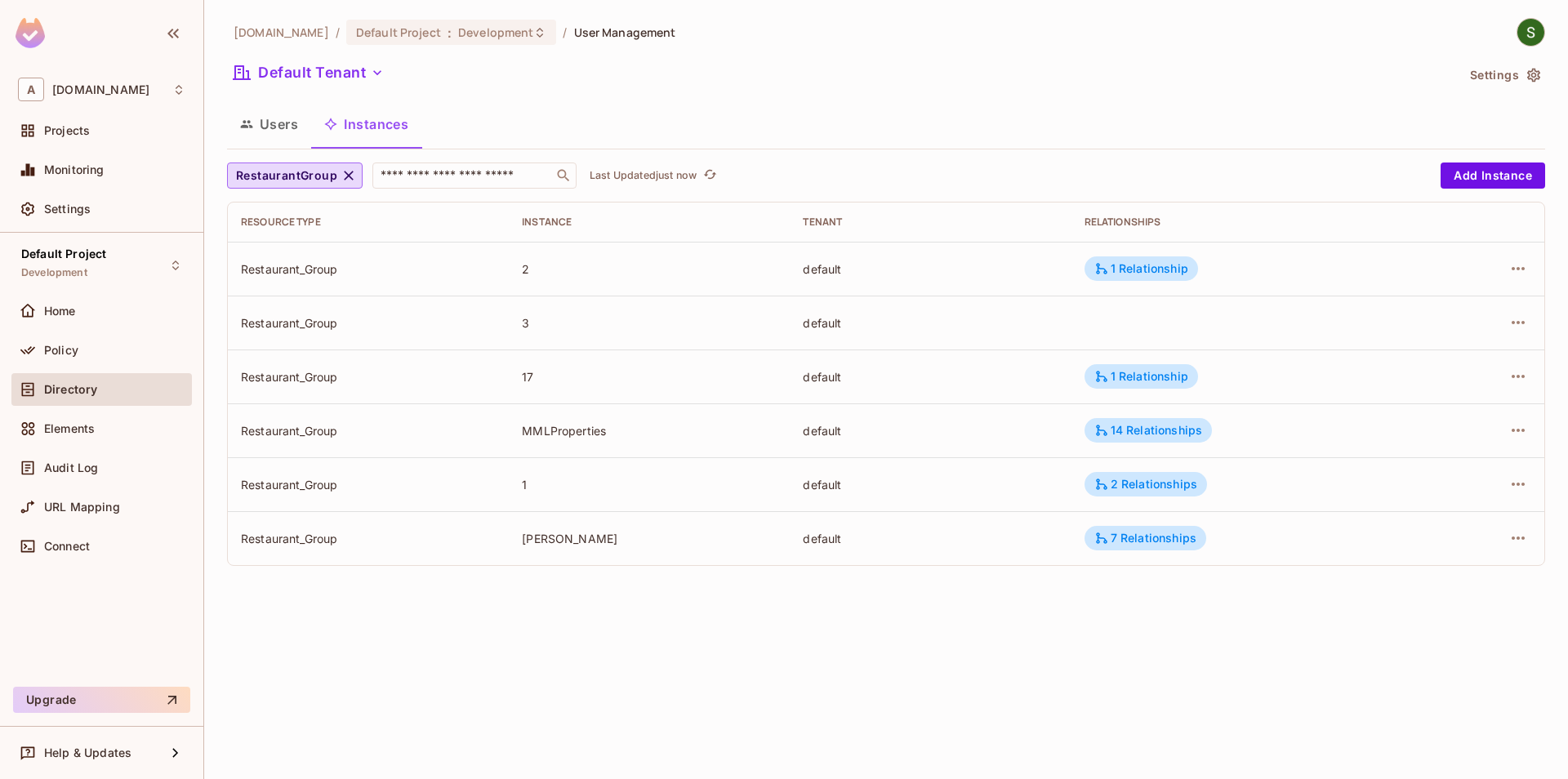
click at [786, 647] on div "[DOMAIN_NAME] / Default Project : Development / User Management Default Tenant …" at bounding box center [885, 389] width 1363 height 779
click at [727, 177] on span "Click to refresh data" at bounding box center [735, 175] width 23 height 20
click at [736, 175] on icon "refresh" at bounding box center [737, 174] width 13 height 9
click at [1517, 323] on icon "button" at bounding box center [1517, 322] width 20 height 20
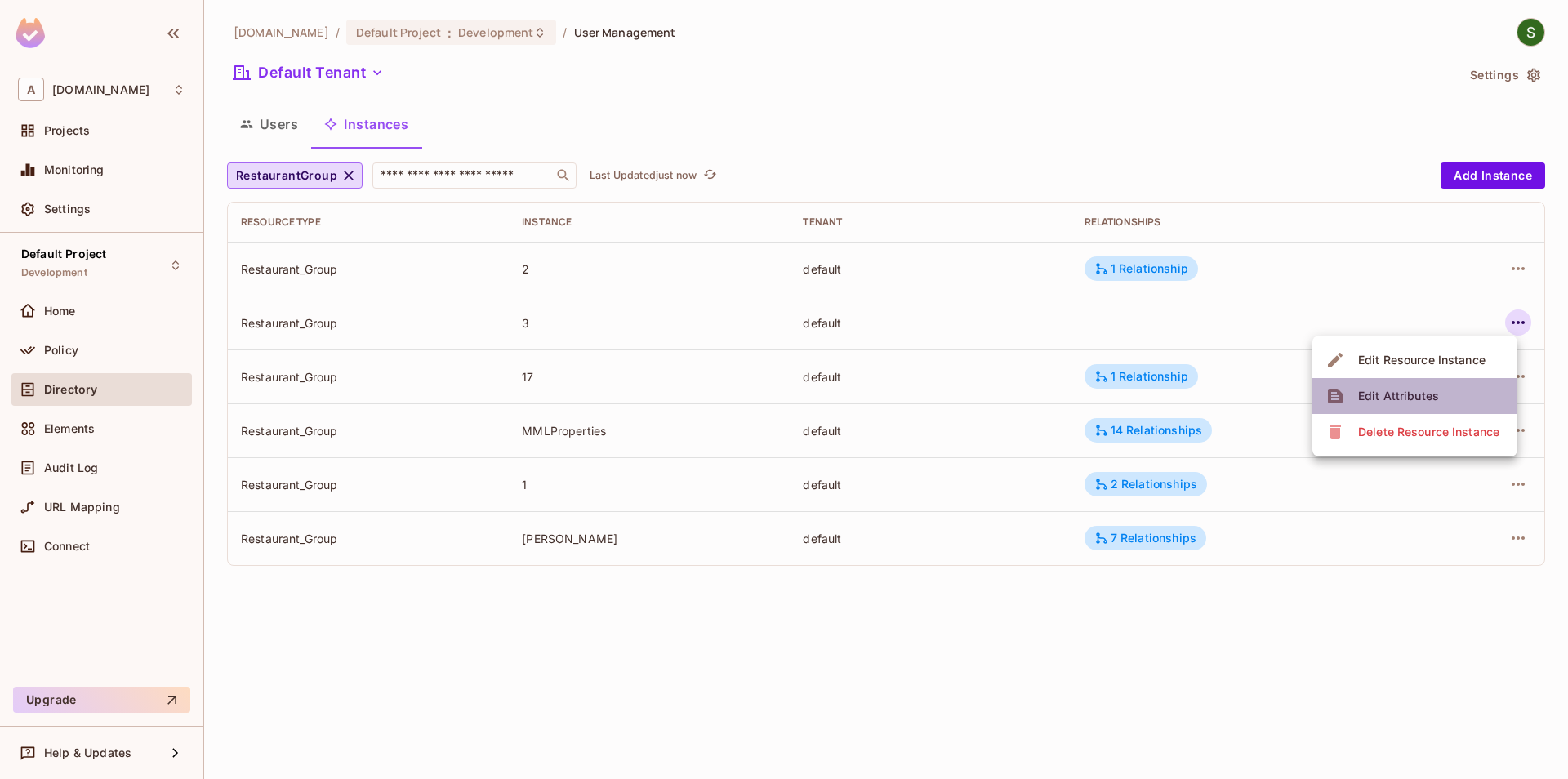
click at [1415, 407] on span "Edit Attributes" at bounding box center [1398, 396] width 91 height 26
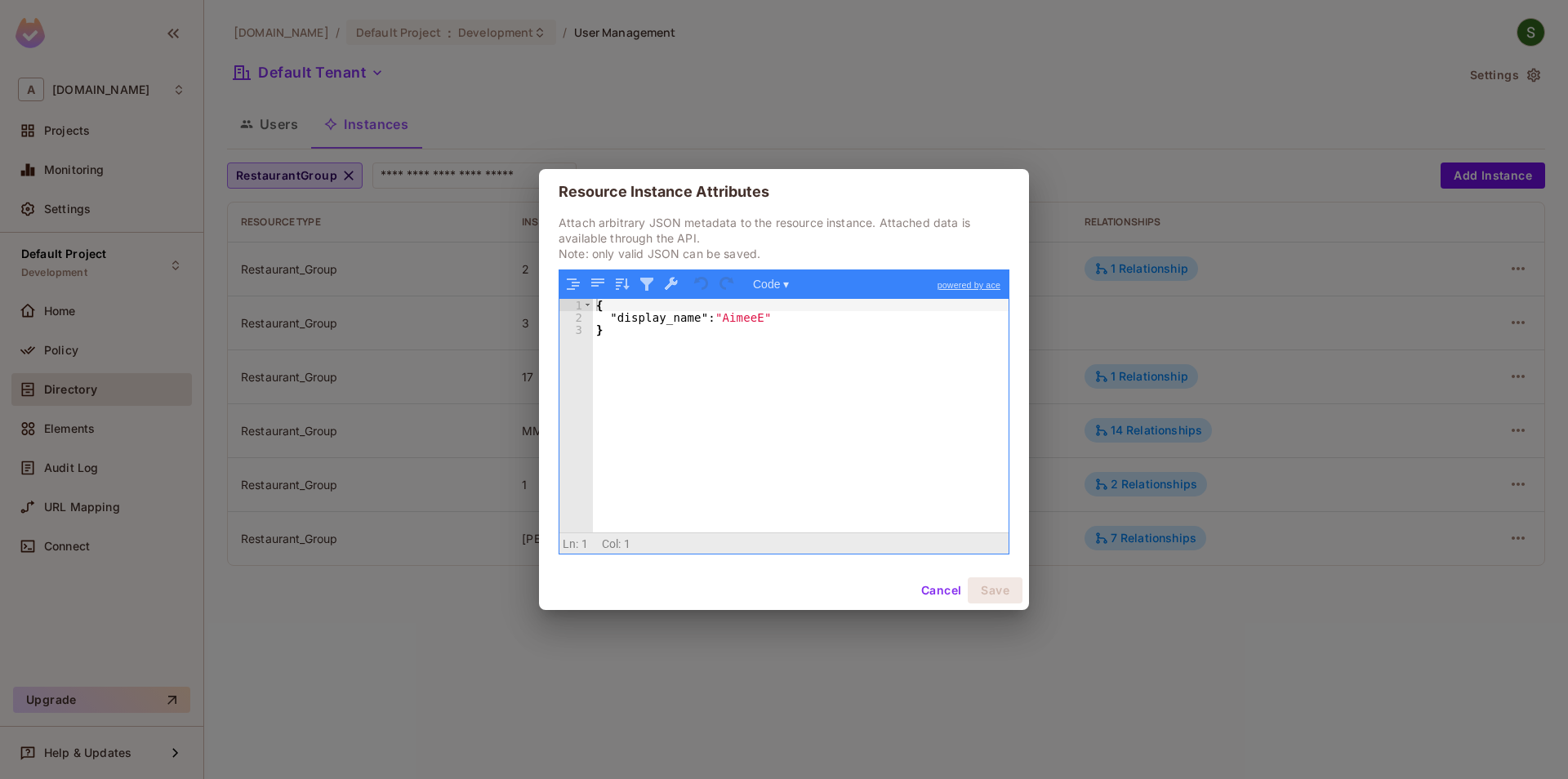
click at [937, 592] on button "Cancel" at bounding box center [941, 590] width 53 height 26
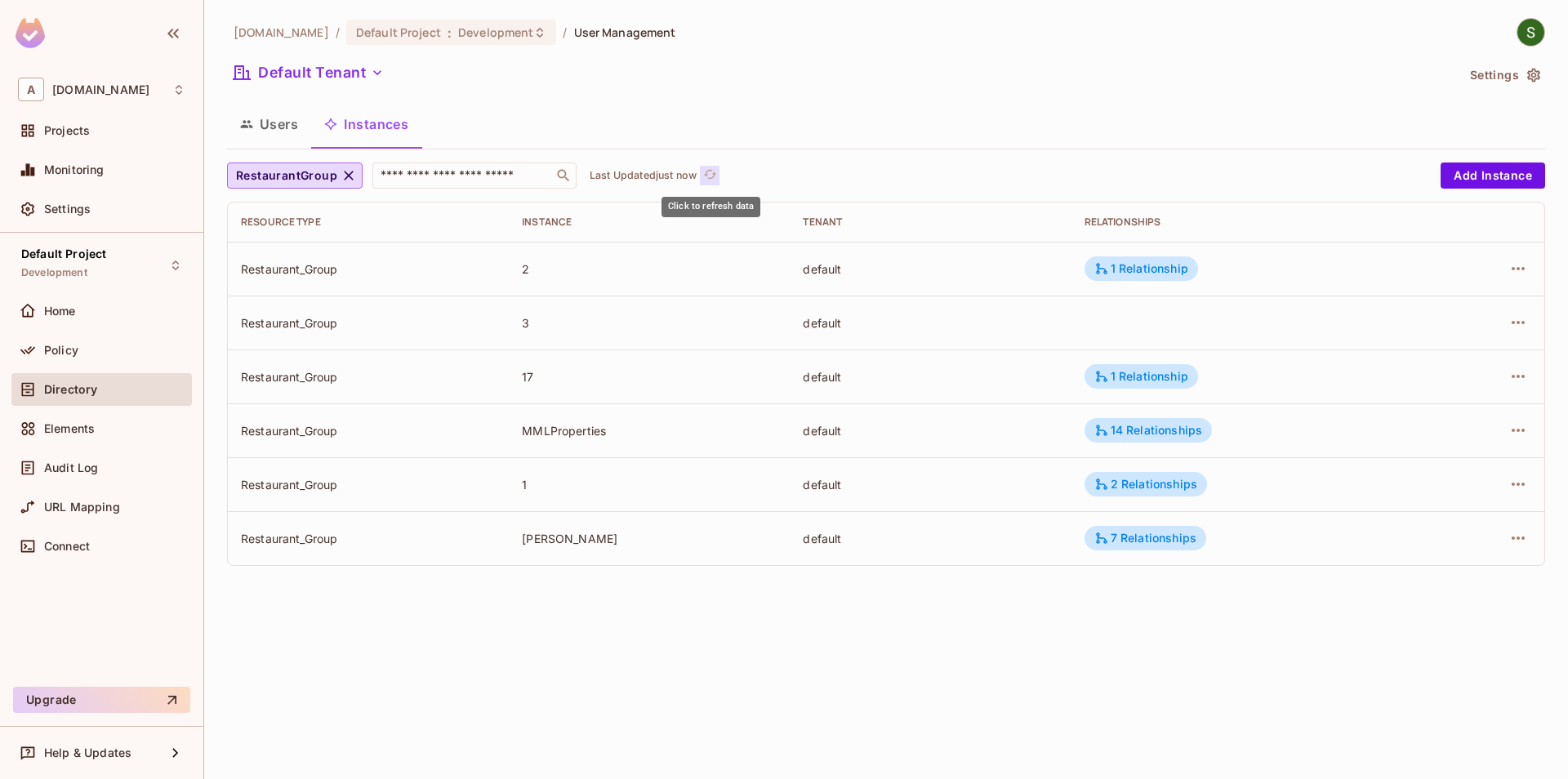
click at [706, 183] on span "refresh" at bounding box center [710, 175] width 14 height 16
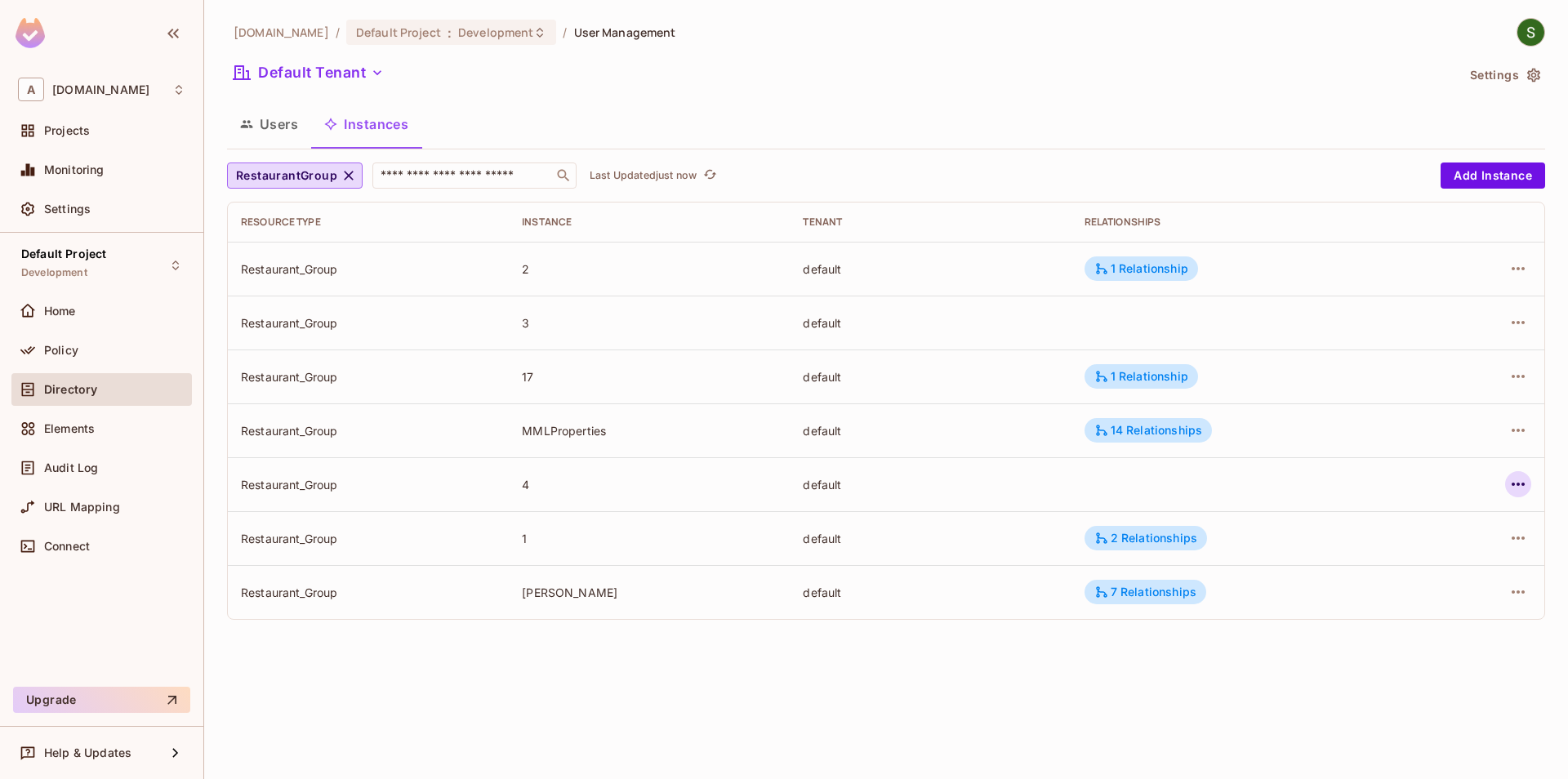
click at [1512, 486] on icon "button" at bounding box center [1517, 484] width 20 height 20
click at [1373, 554] on div "Edit Attributes" at bounding box center [1398, 557] width 81 height 16
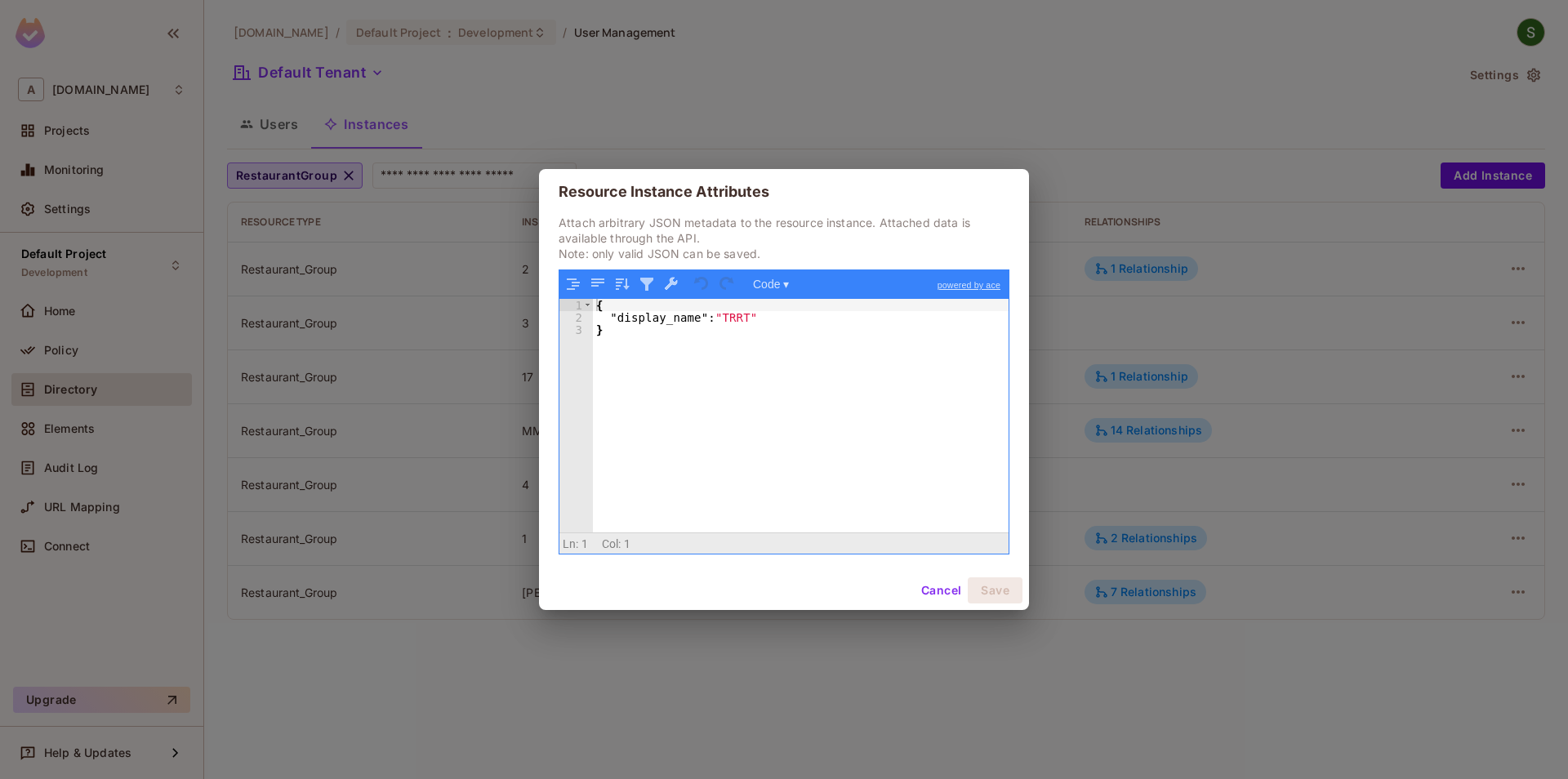
click at [940, 590] on button "Cancel" at bounding box center [941, 590] width 53 height 26
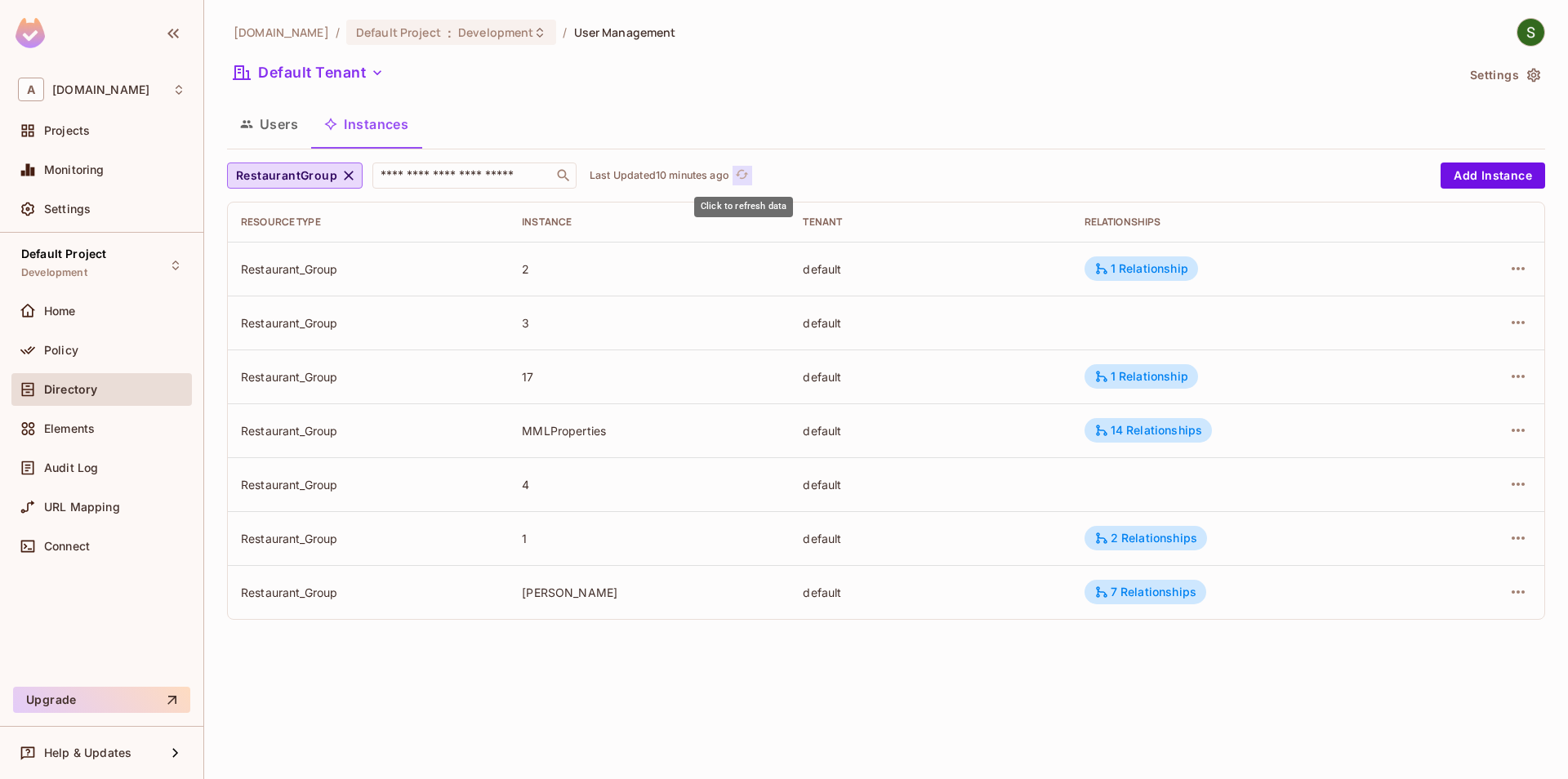
click at [748, 179] on icon "refresh" at bounding box center [742, 174] width 14 height 14
click at [730, 177] on button "Click to refresh data" at bounding box center [738, 175] width 20 height 20
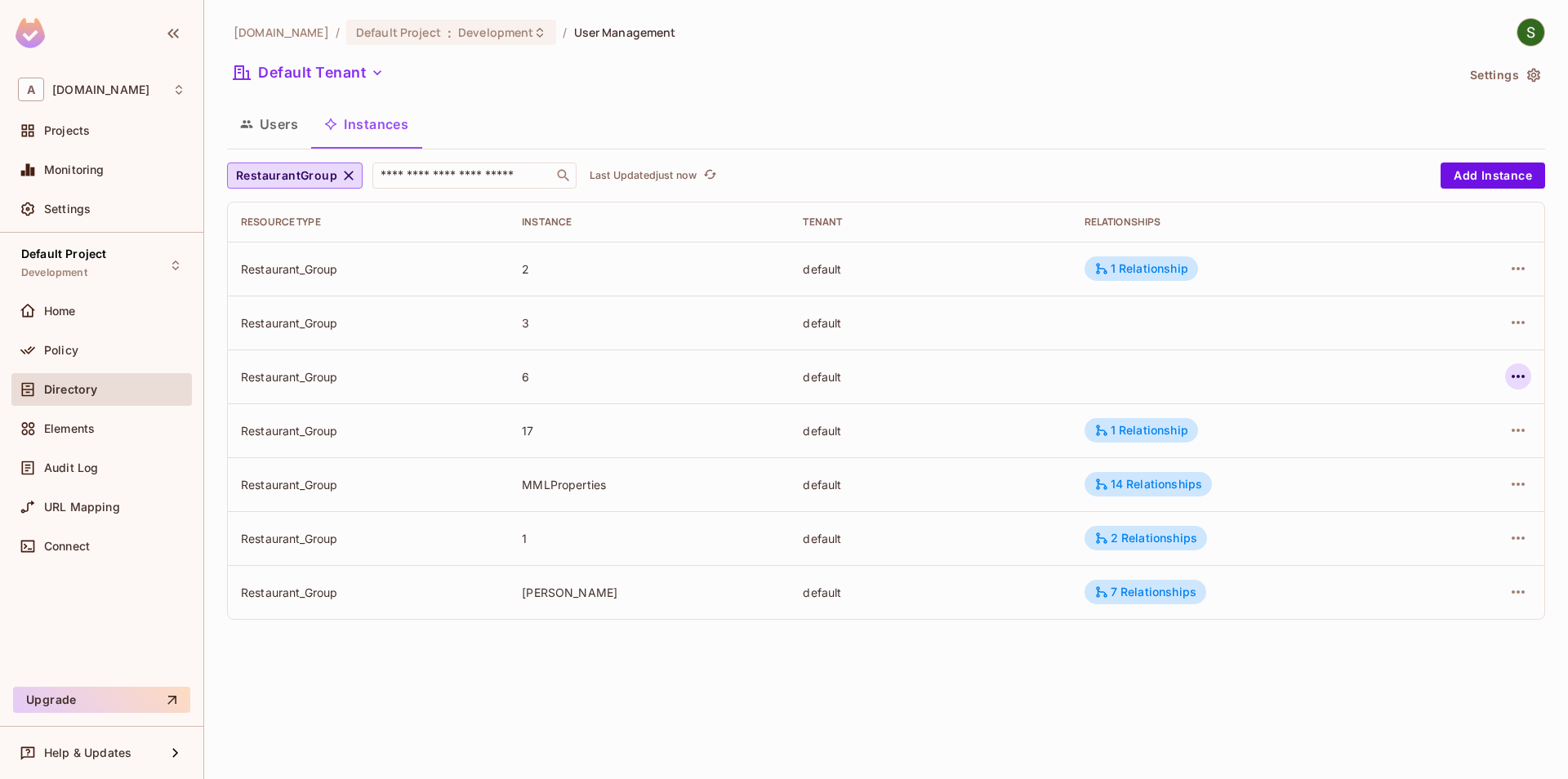
click at [1515, 381] on icon "button" at bounding box center [1517, 376] width 20 height 20
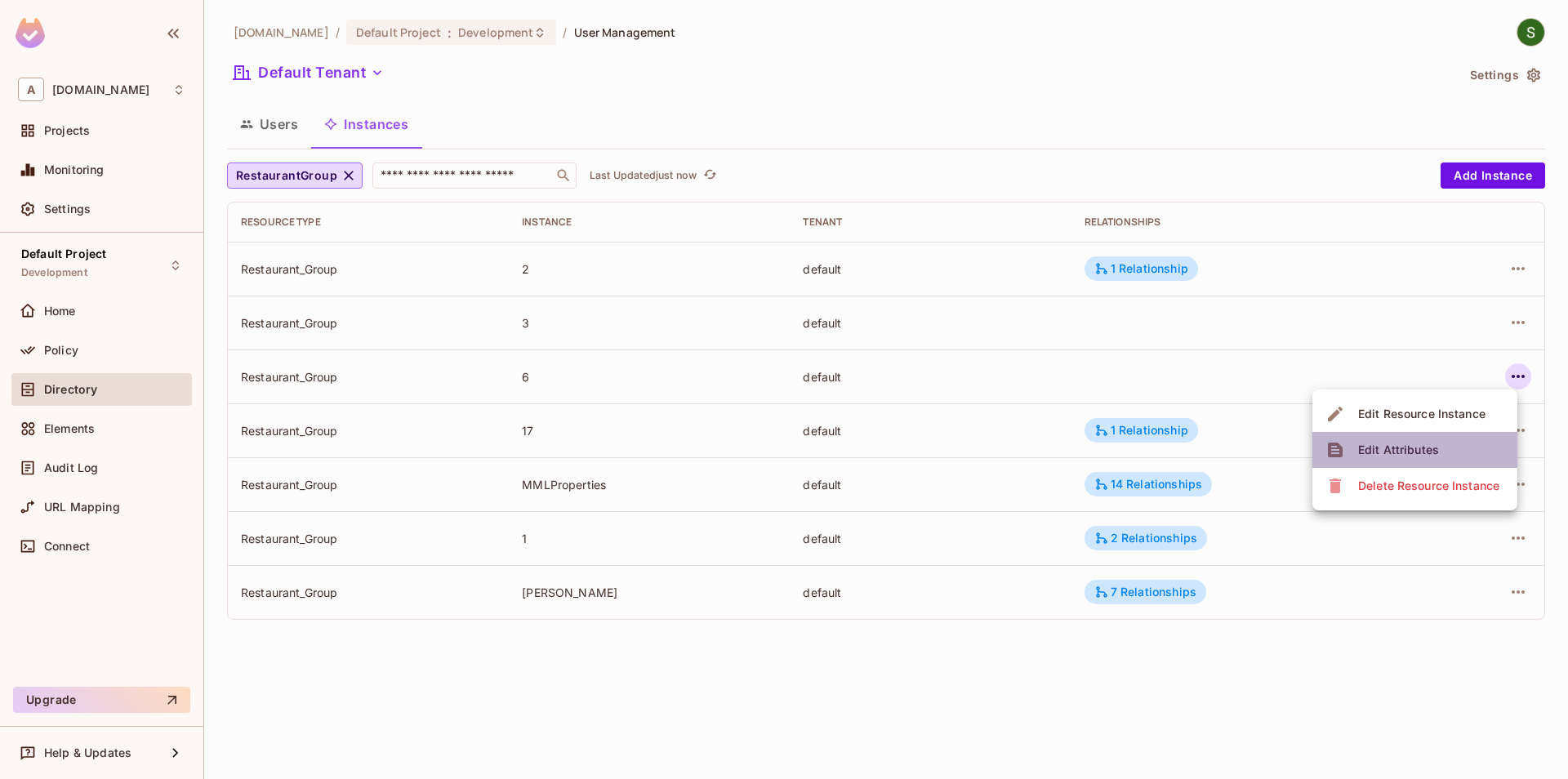
click at [1407, 453] on div "Edit Attributes" at bounding box center [1398, 450] width 81 height 16
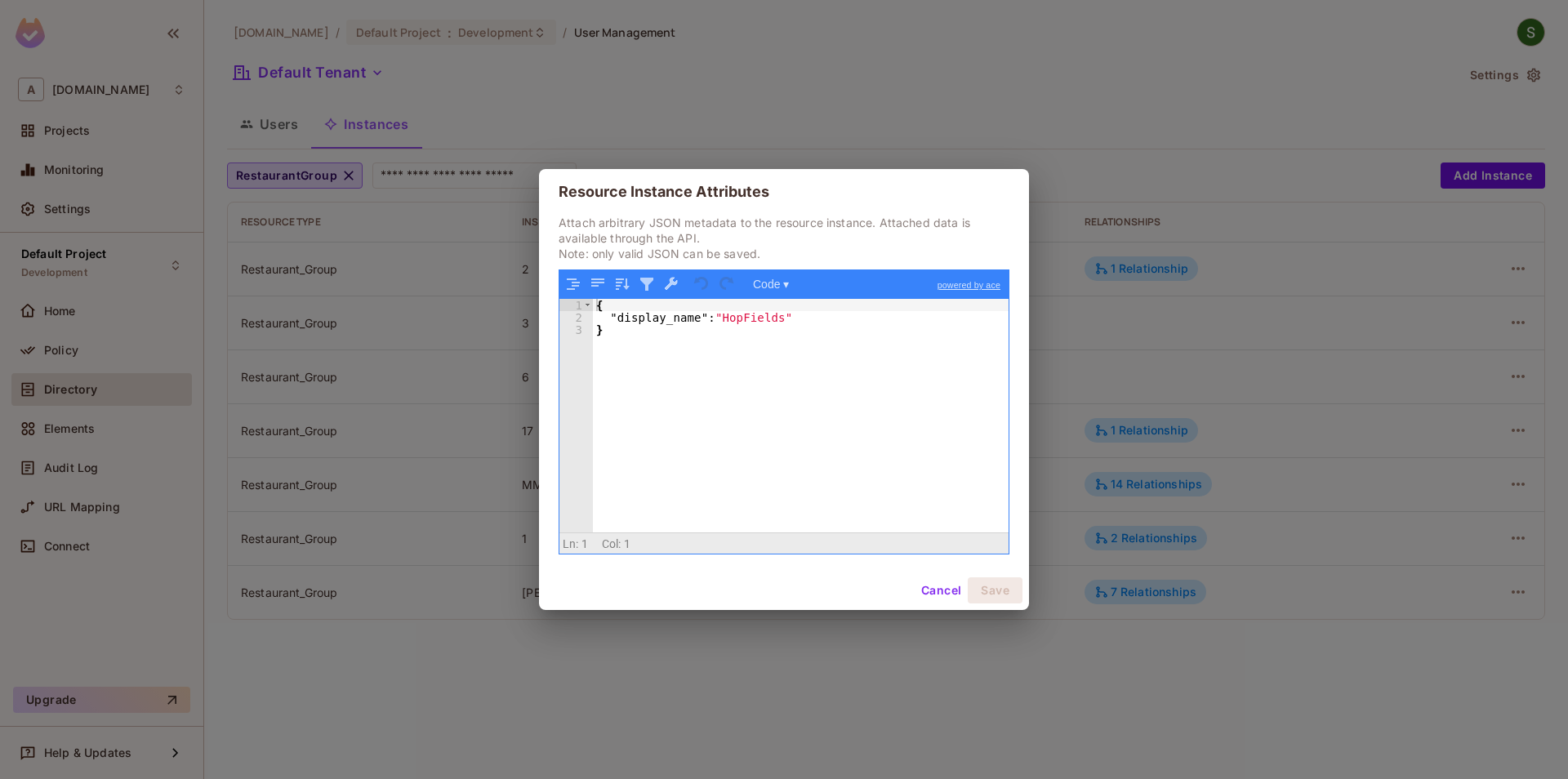
click at [939, 595] on button "Cancel" at bounding box center [941, 590] width 53 height 26
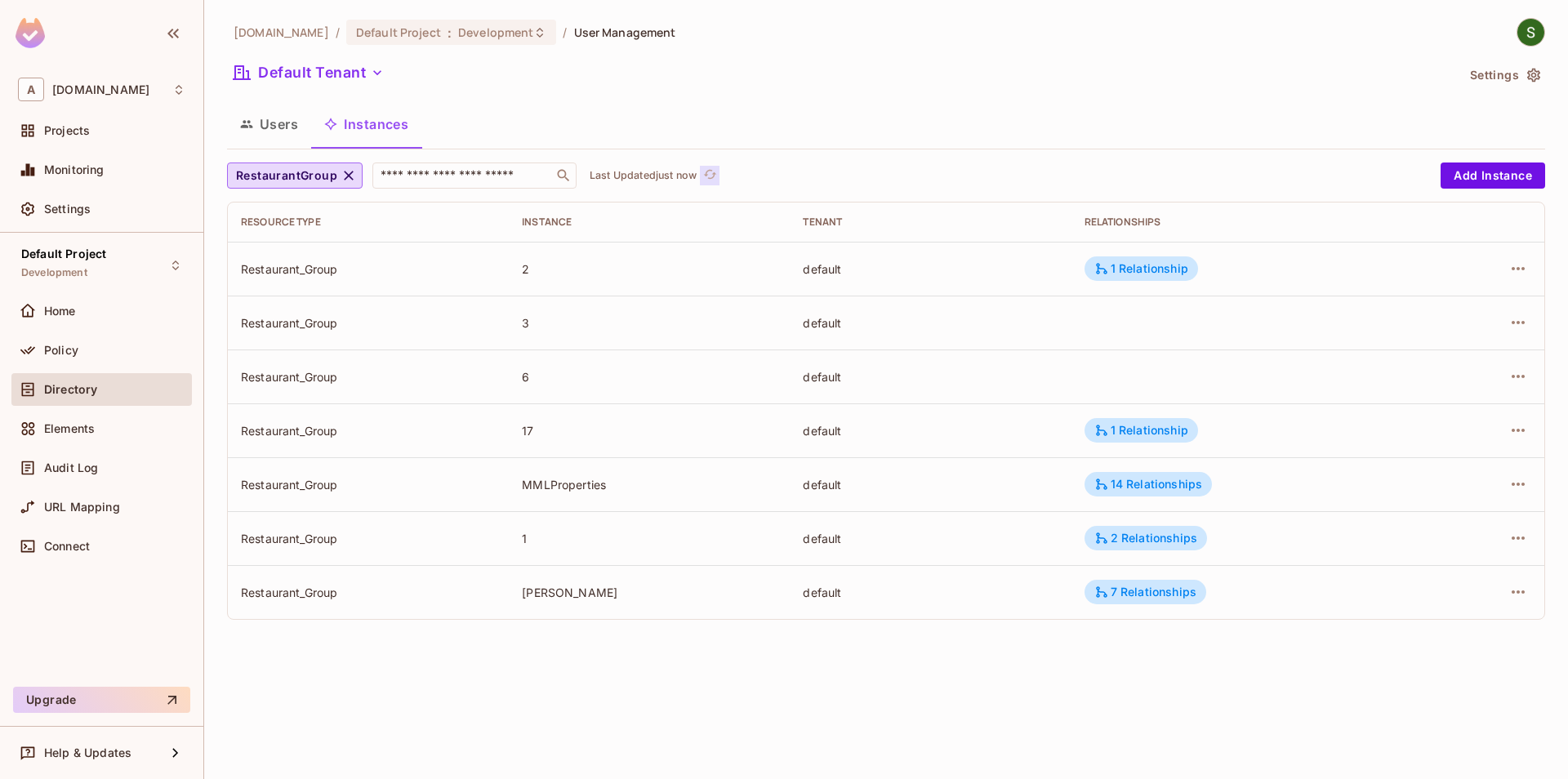
click at [712, 174] on icon "refresh" at bounding box center [710, 174] width 14 height 14
click at [1513, 375] on icon "button" at bounding box center [1517, 376] width 13 height 3
click at [1357, 454] on span "Edit Attributes" at bounding box center [1398, 450] width 91 height 26
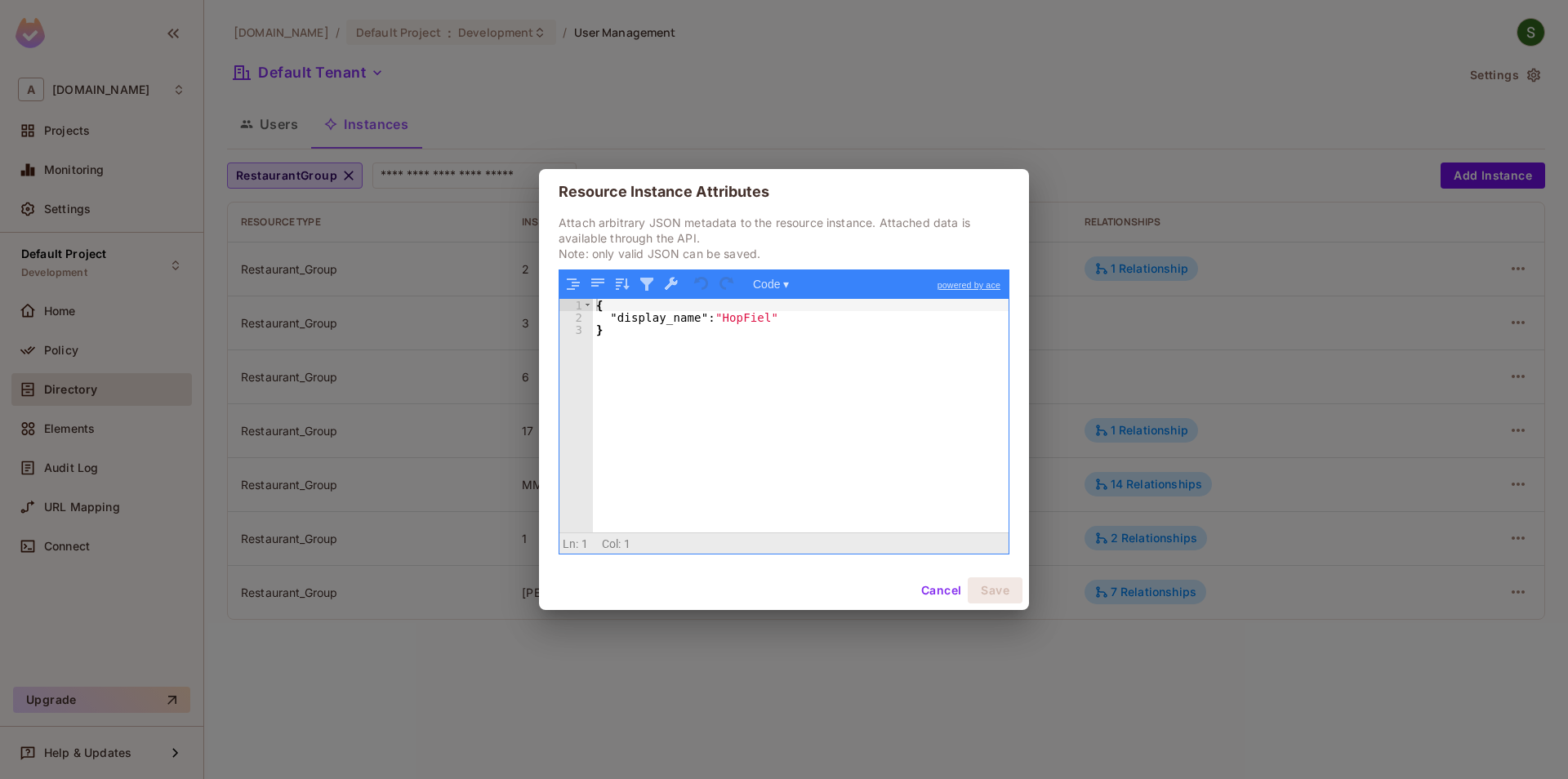
click at [933, 588] on button "Cancel" at bounding box center [941, 590] width 53 height 26
